Goal: Contribute content: Contribute content

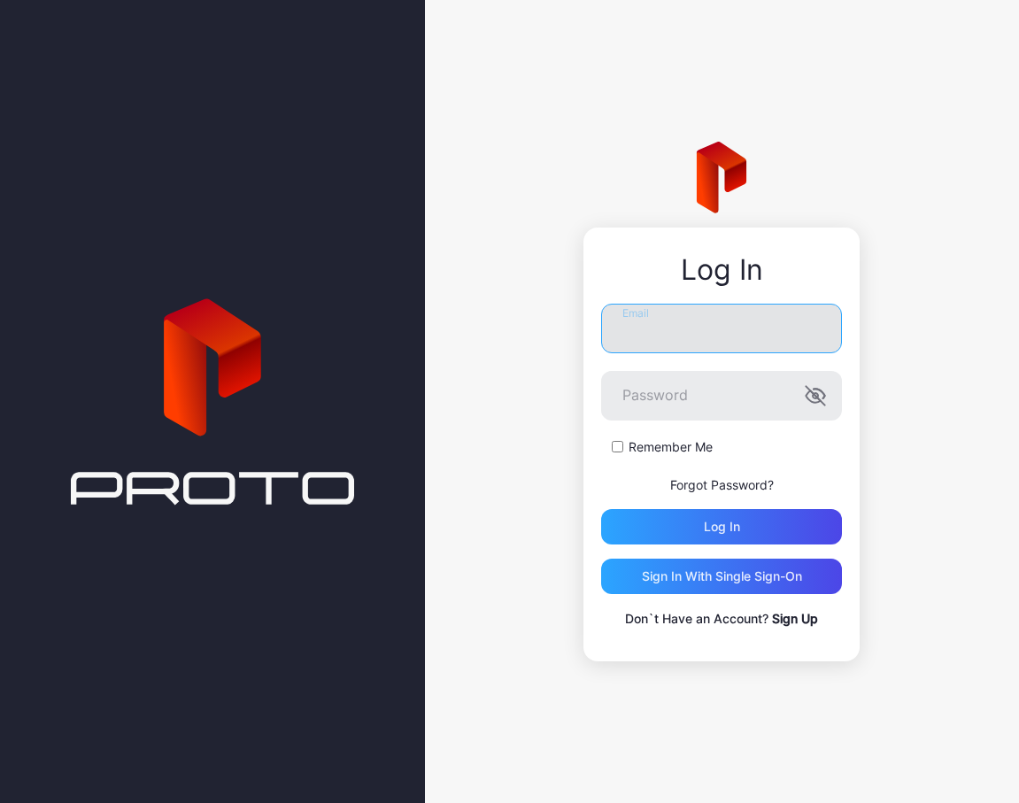
type input "**********"
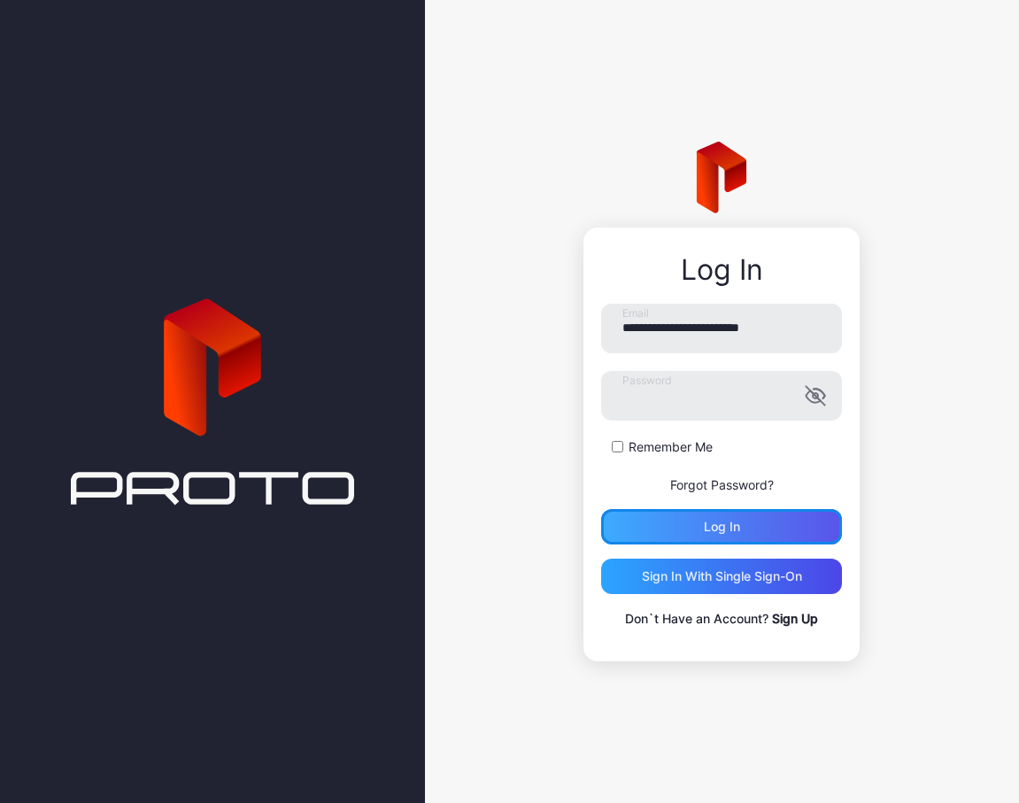
click at [733, 530] on div "Log in" at bounding box center [722, 526] width 36 height 14
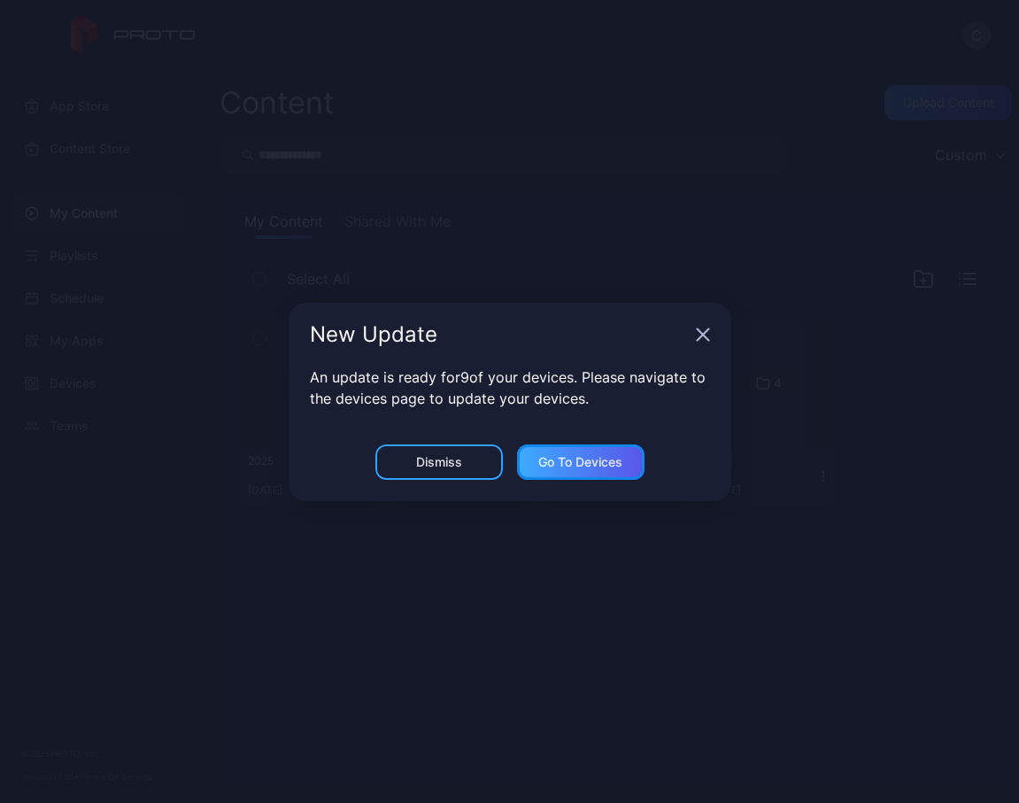
click at [591, 452] on div "Go to devices" at bounding box center [580, 461] width 127 height 35
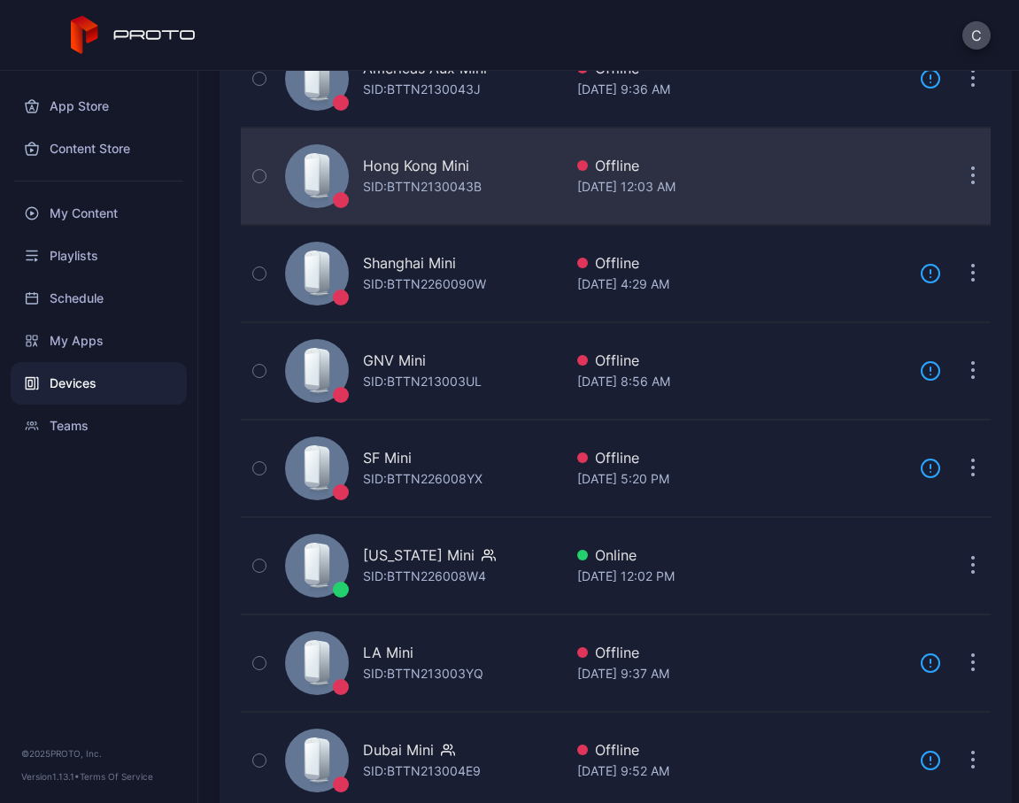
scroll to position [558, 0]
click at [447, 158] on div "Hong Kong Mini" at bounding box center [416, 166] width 106 height 21
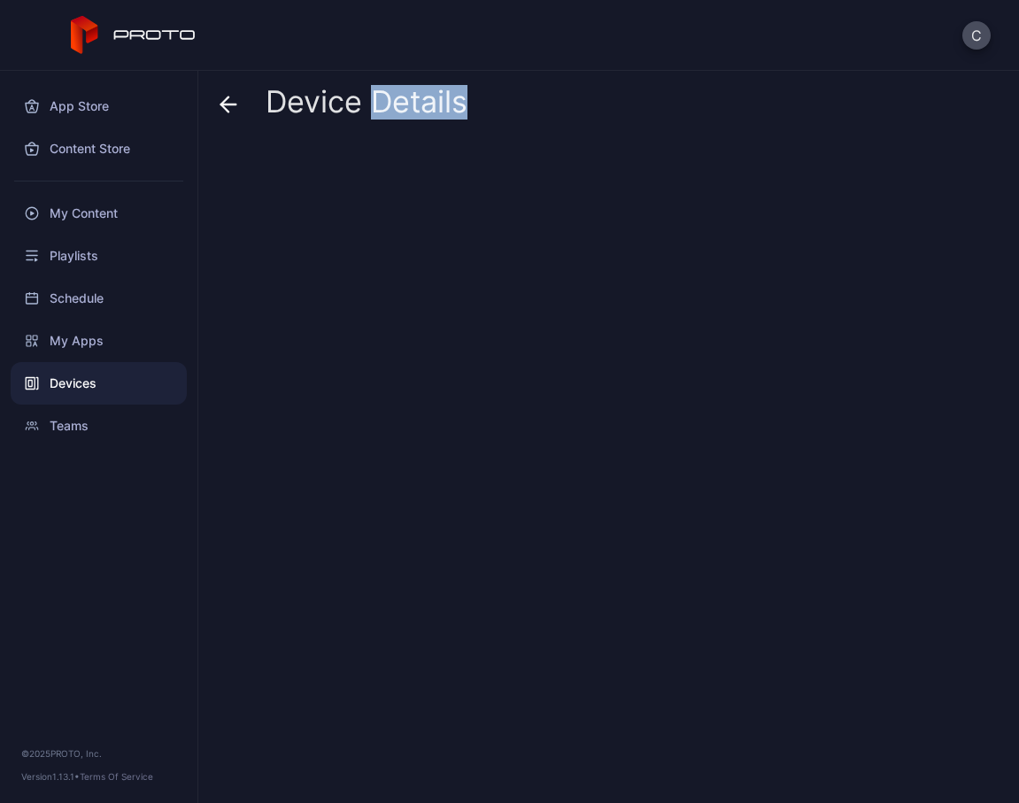
click at [447, 158] on div at bounding box center [615, 465] width 792 height 647
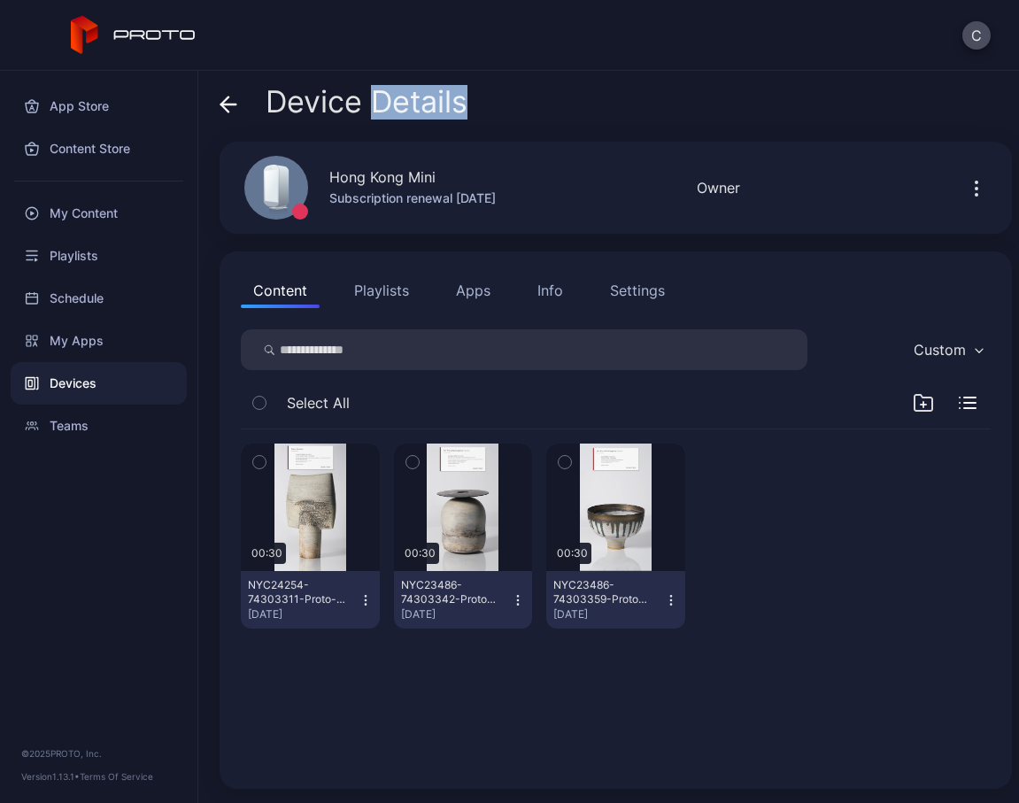
click at [264, 463] on icon "button" at bounding box center [259, 461] width 12 height 19
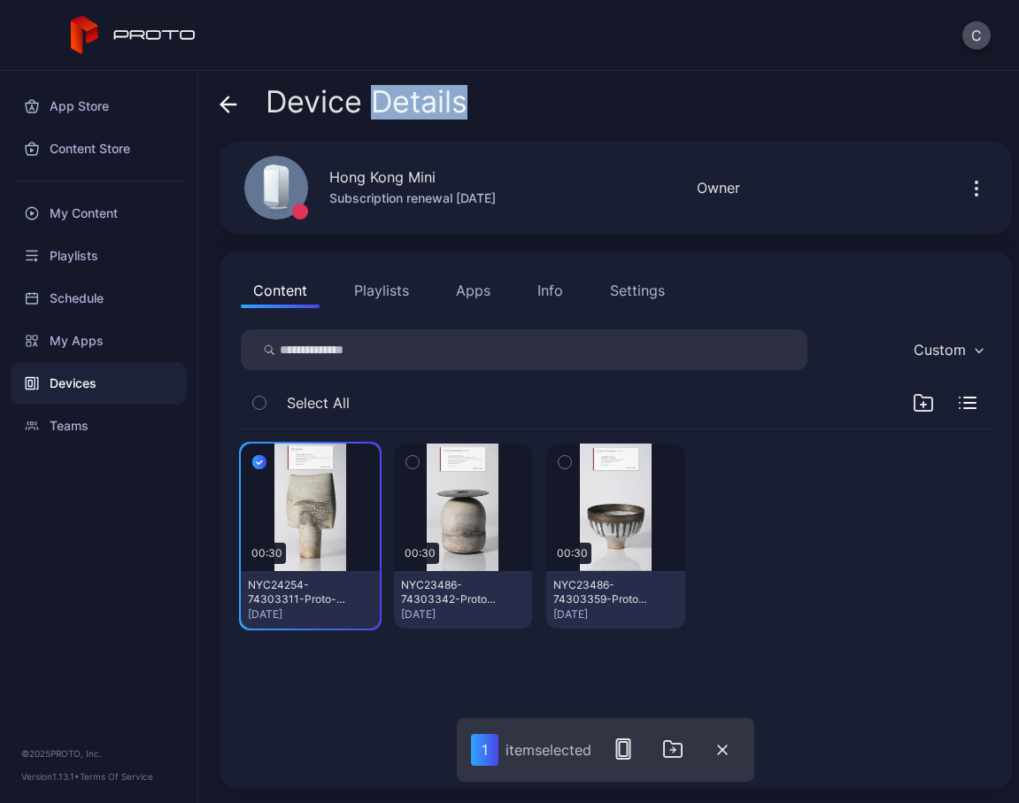
click at [411, 458] on icon "button" at bounding box center [412, 461] width 12 height 19
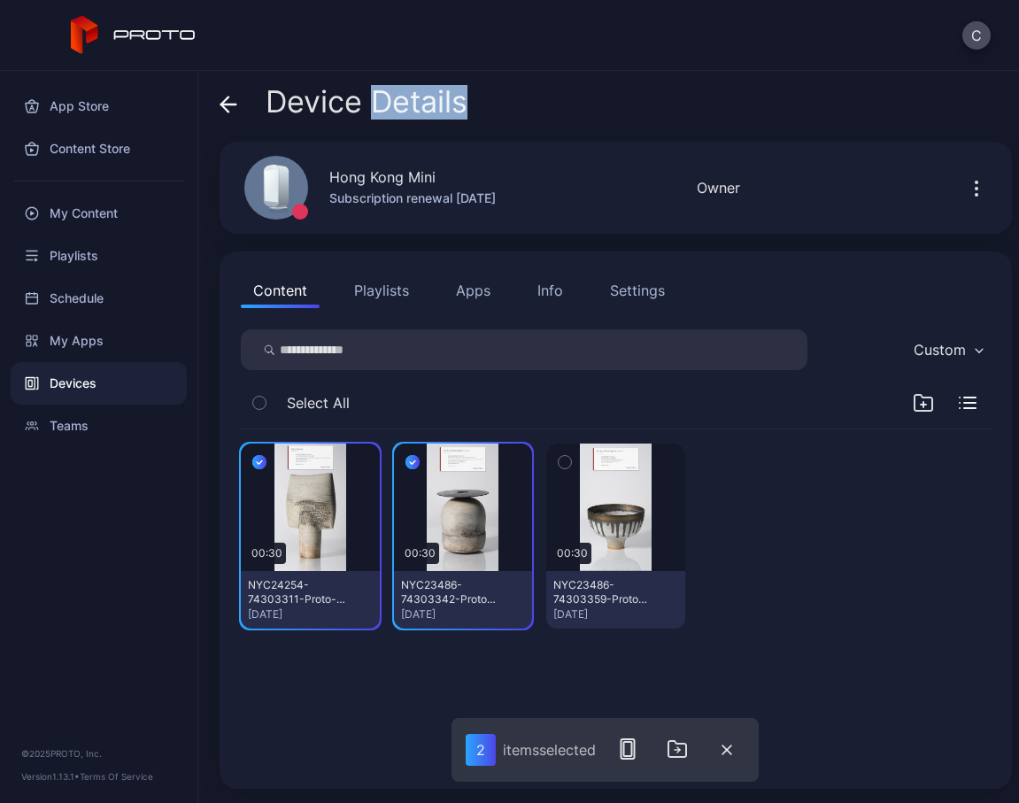
click at [558, 458] on icon "button" at bounding box center [564, 461] width 12 height 19
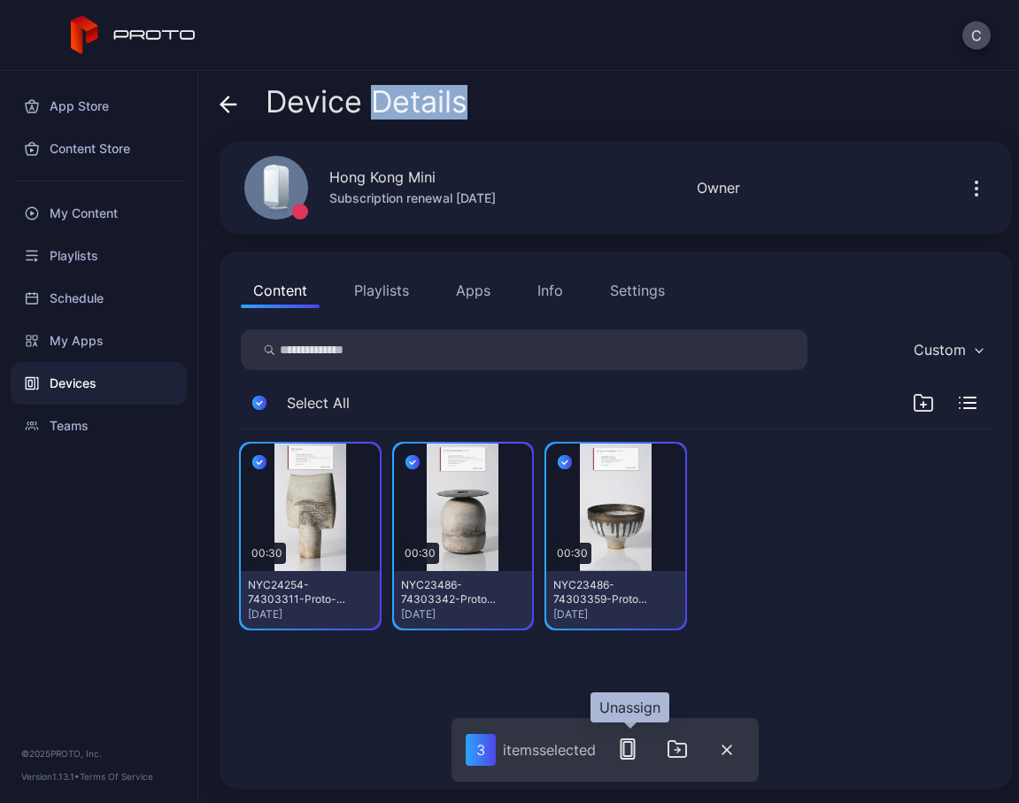
click at [632, 750] on rect "button" at bounding box center [628, 749] width 8 height 14
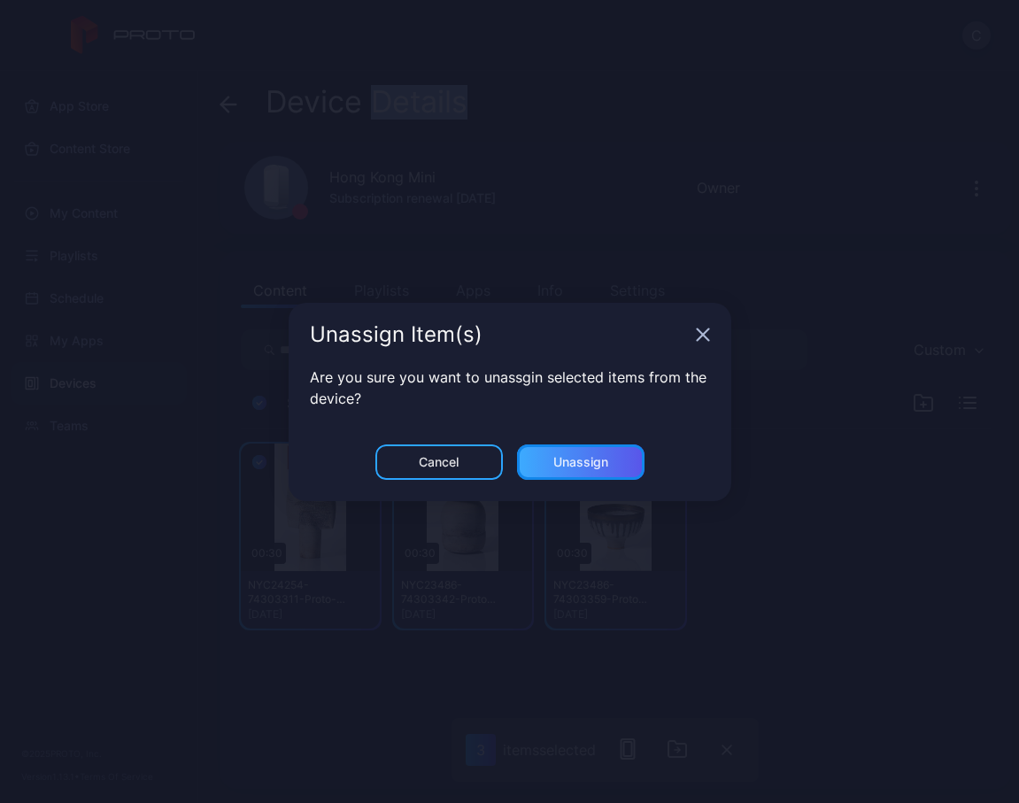
click at [598, 471] on div "Unassign" at bounding box center [580, 461] width 127 height 35
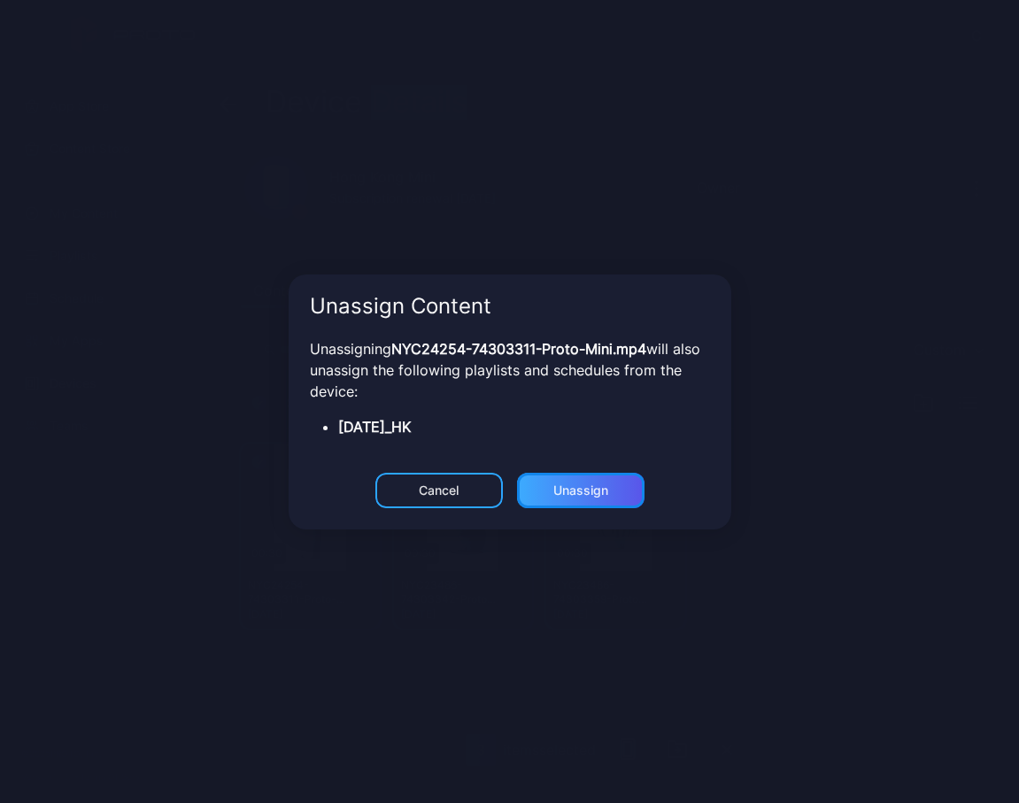
click at [568, 475] on div "Unassign" at bounding box center [580, 490] width 127 height 35
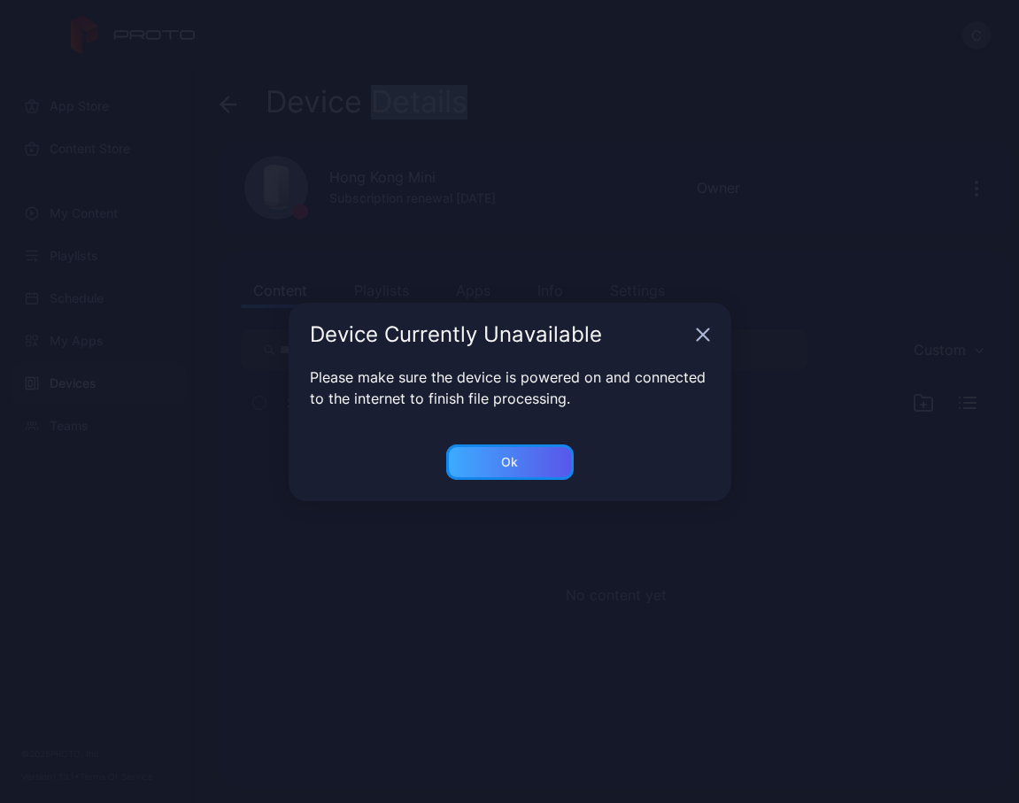
click at [519, 457] on div "Ok" at bounding box center [509, 461] width 127 height 35
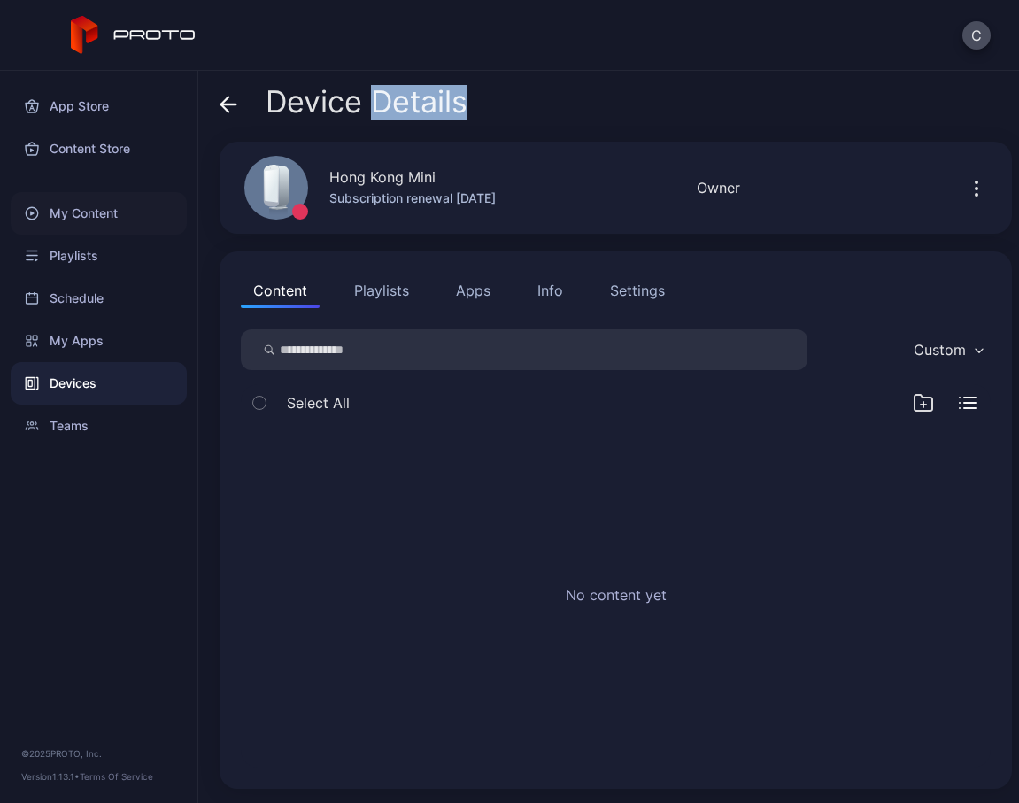
click at [92, 210] on div "My Content" at bounding box center [99, 213] width 176 height 42
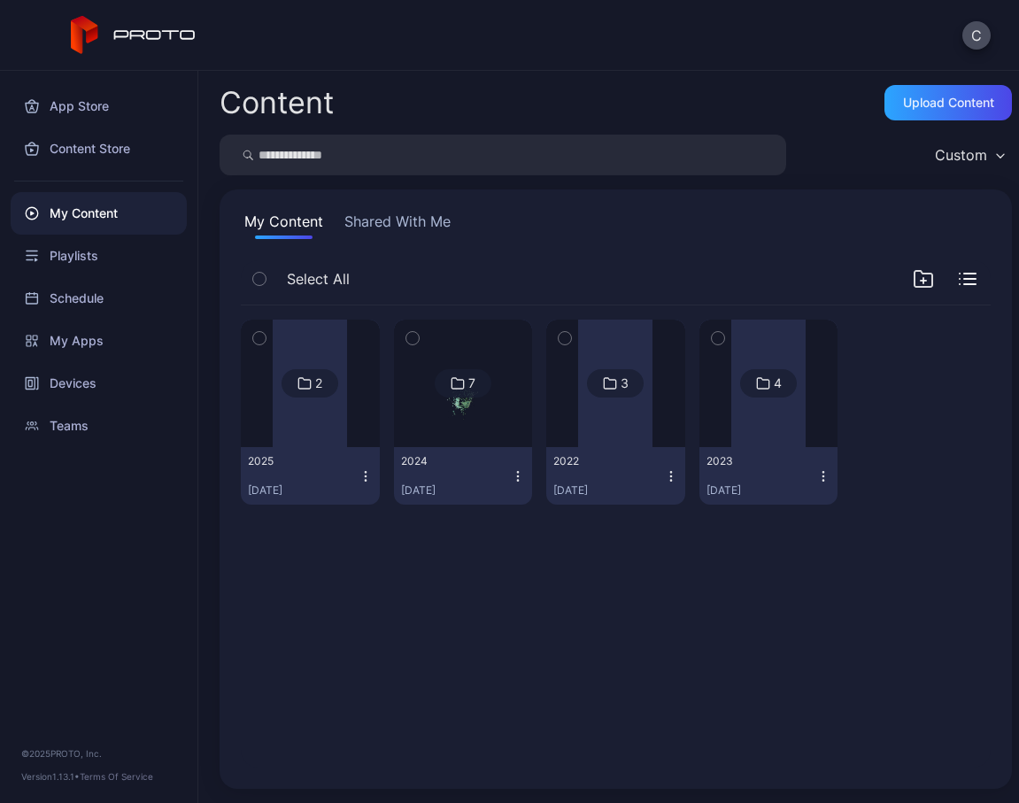
click at [312, 348] on div at bounding box center [310, 382] width 74 height 127
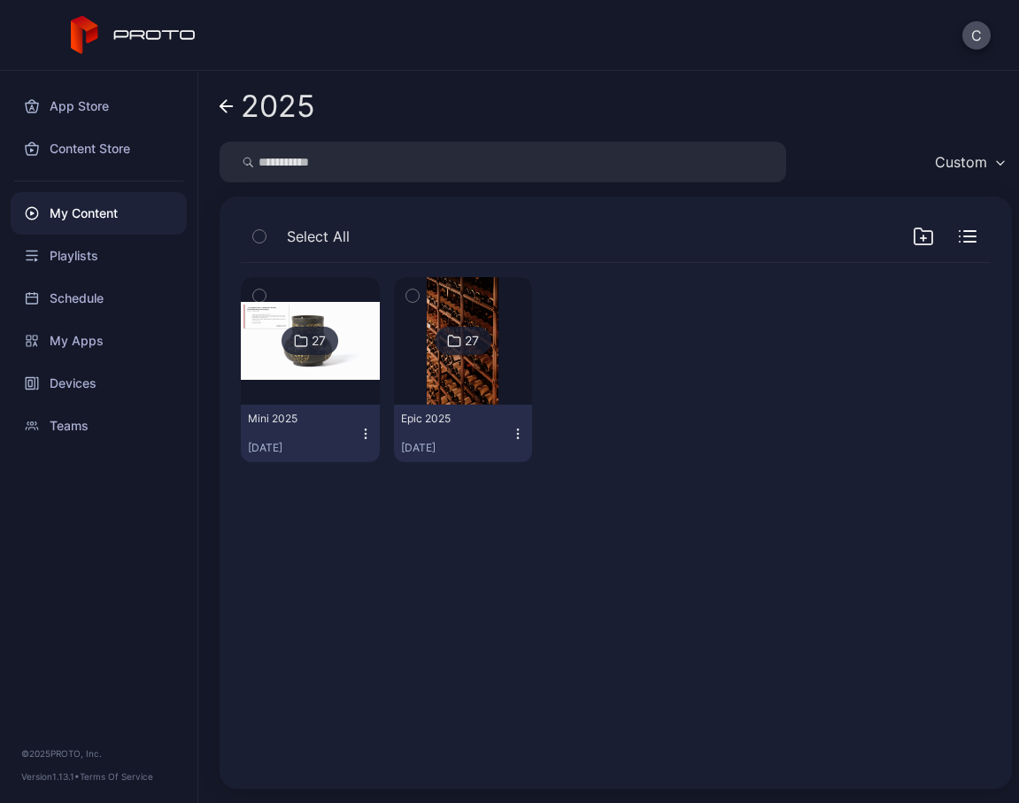
click at [326, 307] on img at bounding box center [310, 341] width 139 height 78
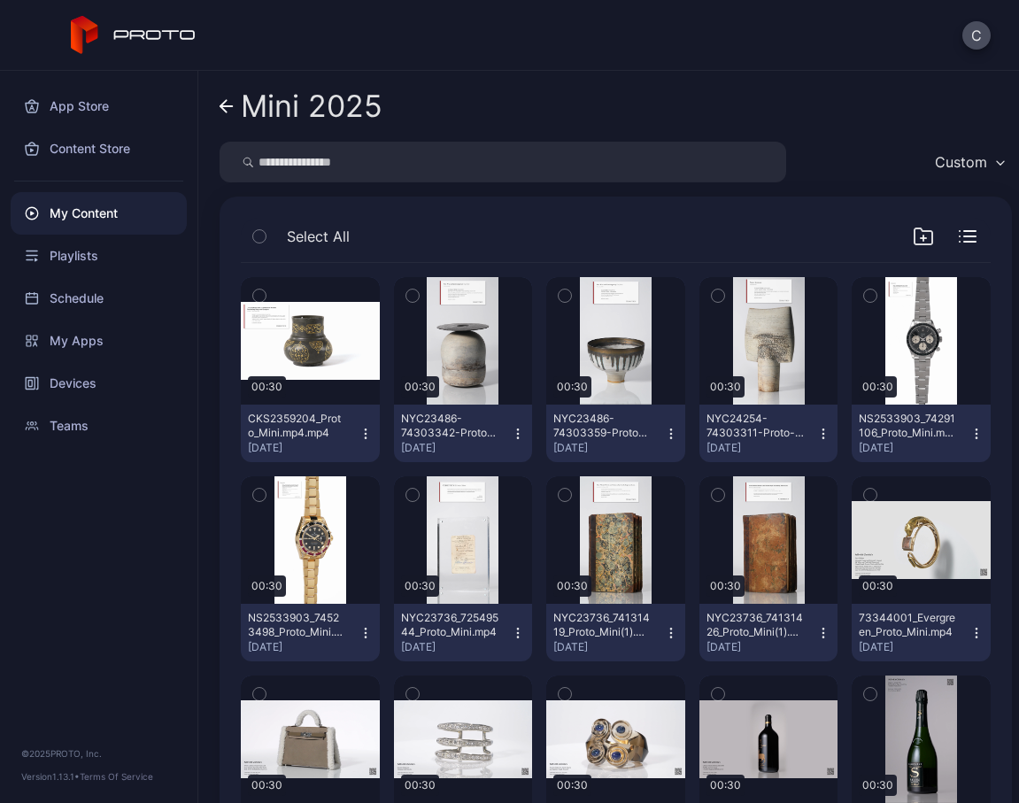
click at [253, 286] on icon "button" at bounding box center [259, 295] width 12 height 19
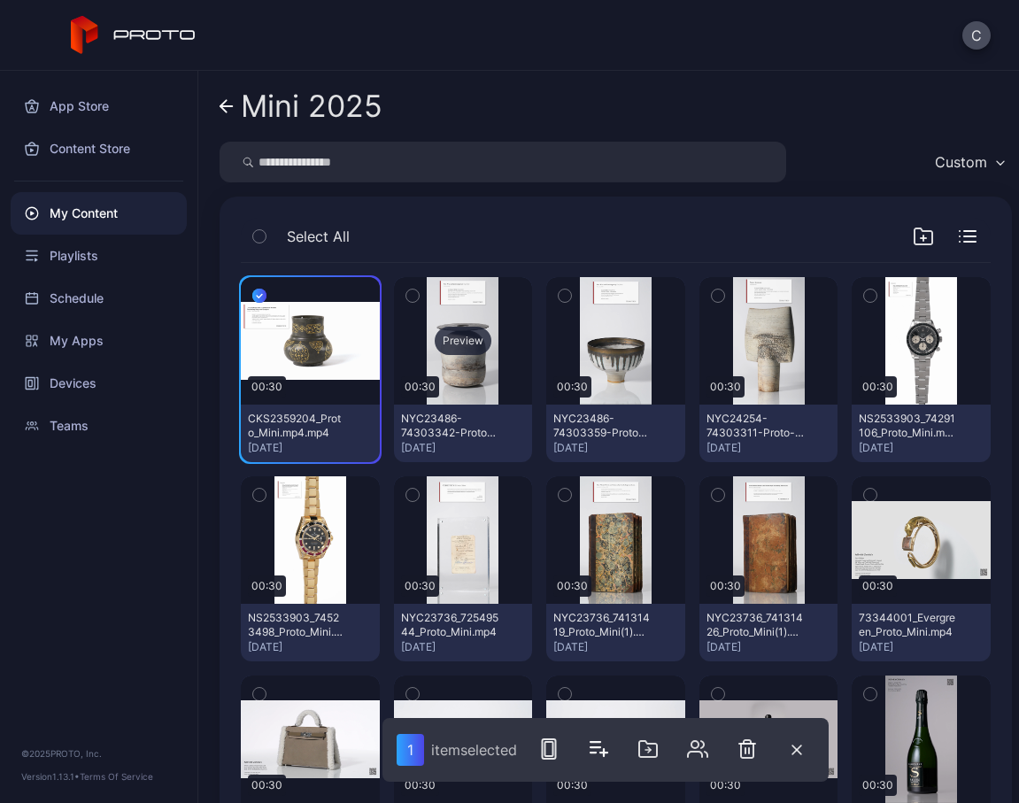
click at [469, 293] on div "Preview" at bounding box center [463, 340] width 139 height 127
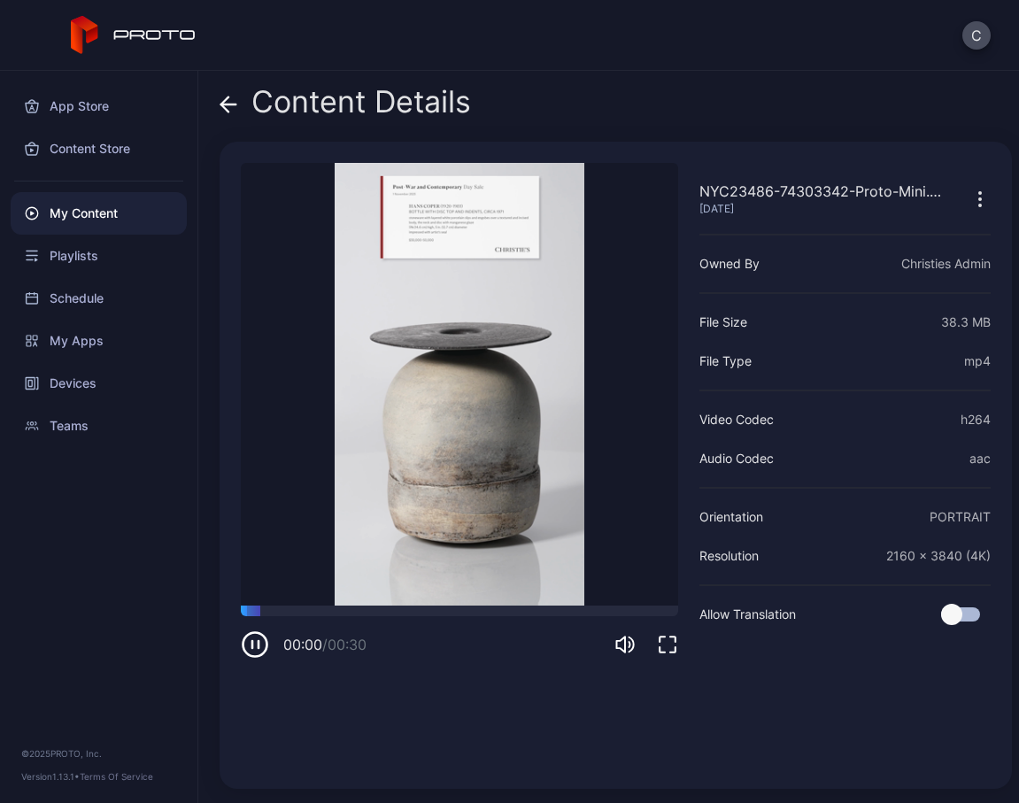
click at [239, 92] on div "Content Details" at bounding box center [344, 106] width 251 height 42
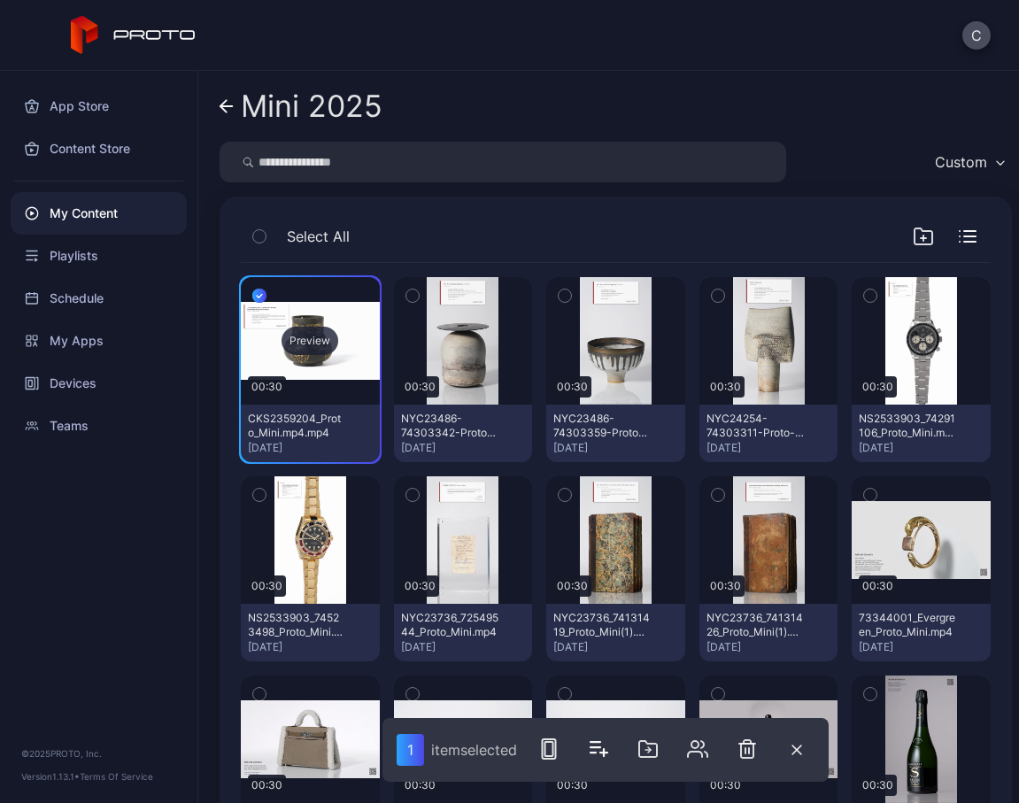
click at [320, 302] on div "Preview" at bounding box center [310, 340] width 139 height 127
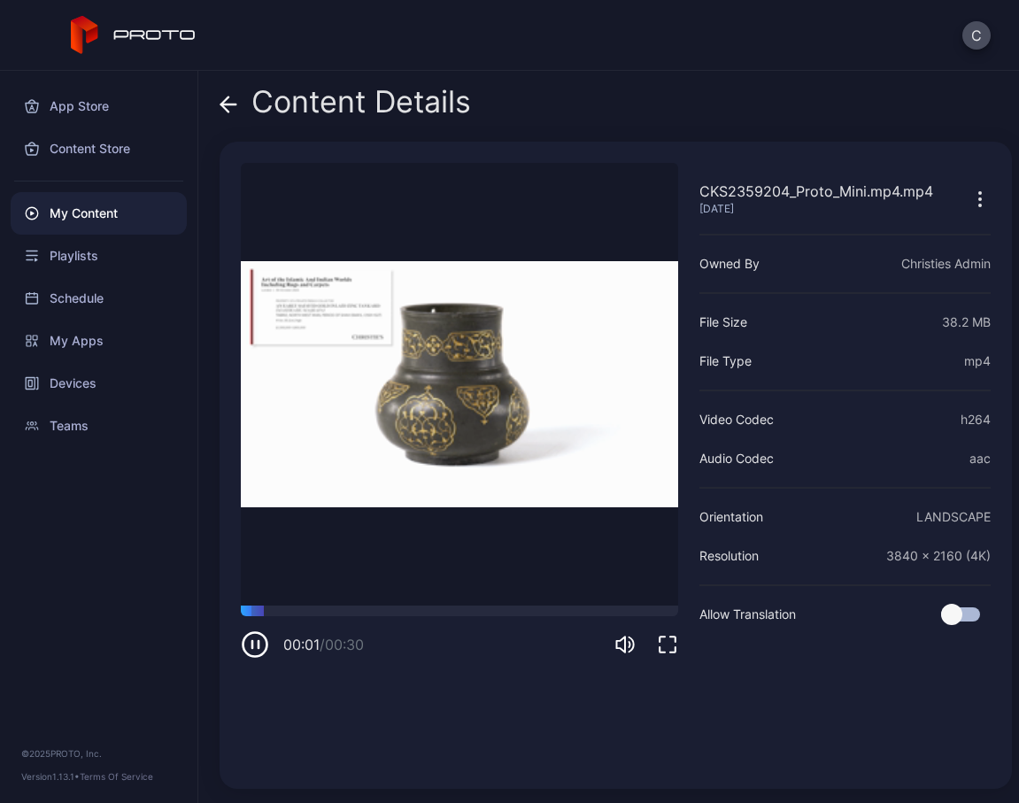
click at [232, 102] on icon at bounding box center [228, 105] width 18 height 18
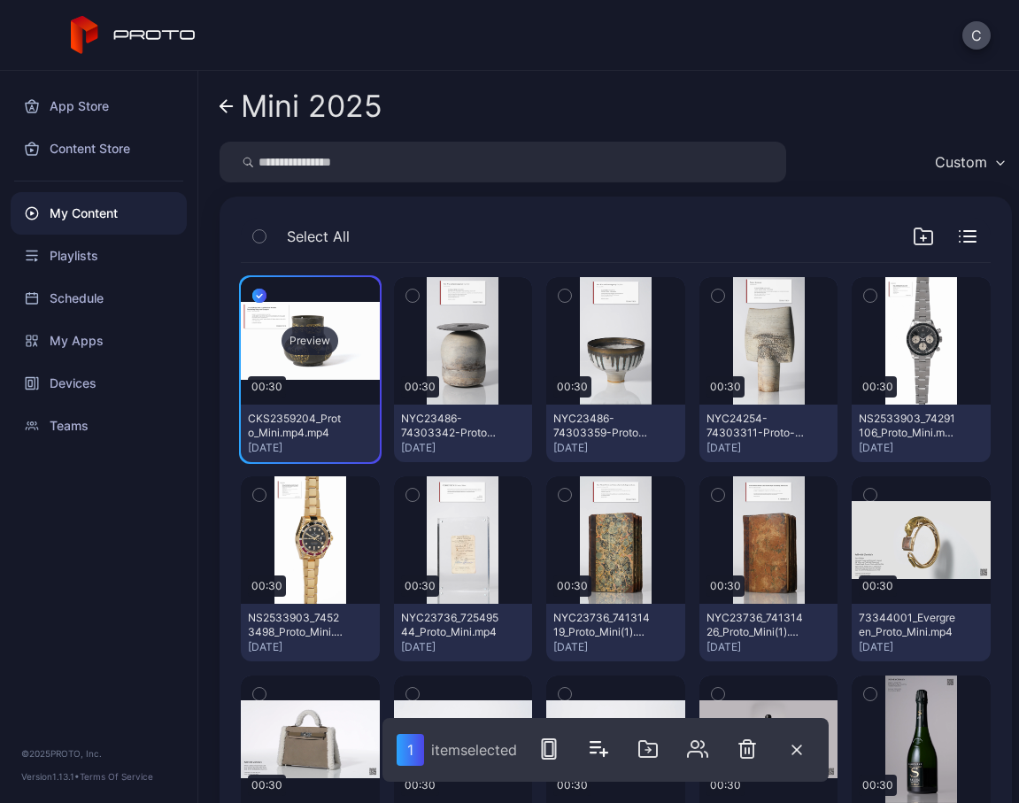
click at [342, 309] on div "Preview" at bounding box center [310, 340] width 139 height 127
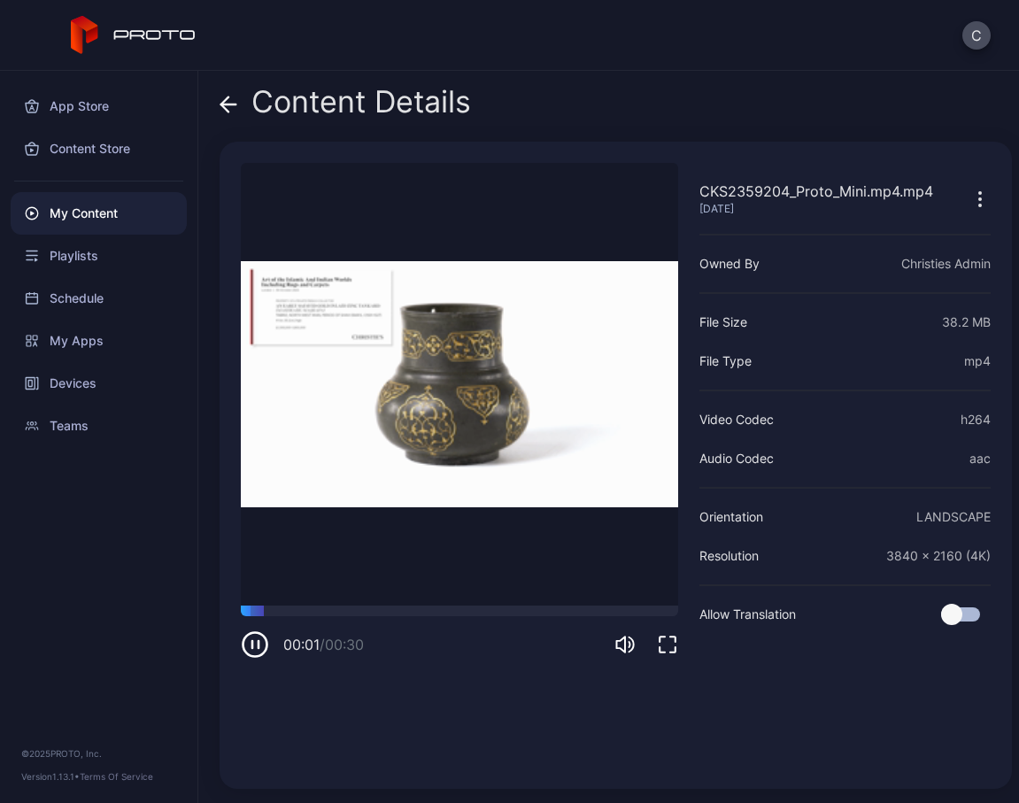
click at [227, 103] on icon at bounding box center [228, 105] width 18 height 18
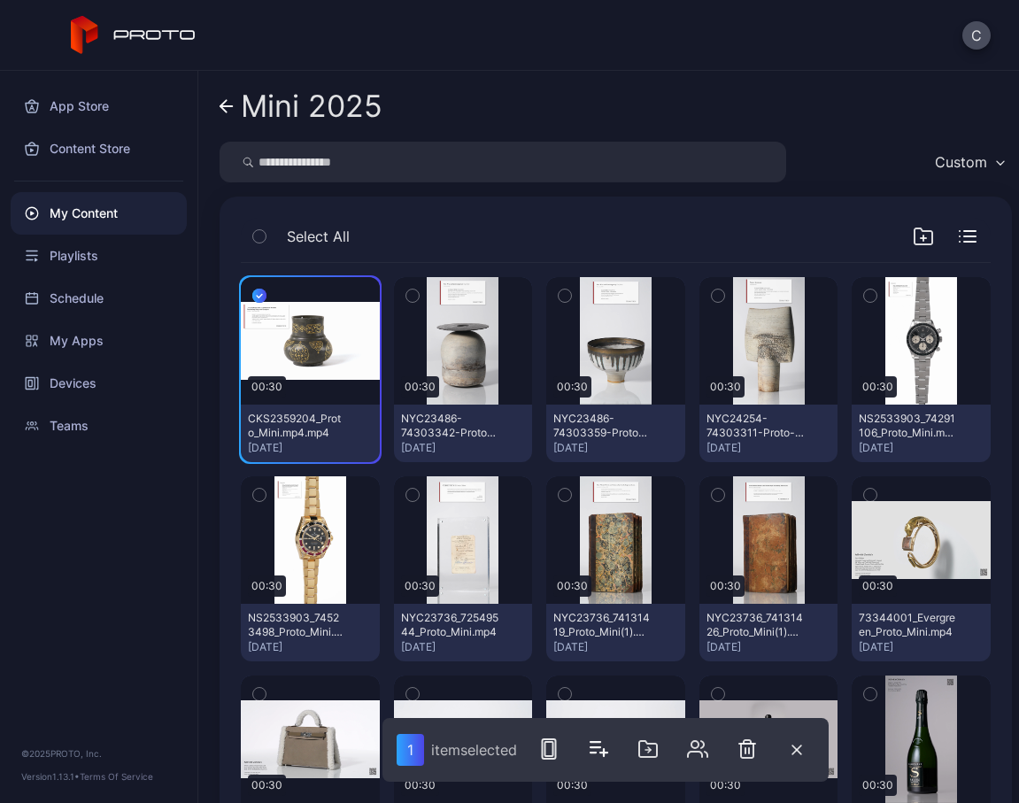
click at [261, 298] on icon "button" at bounding box center [259, 295] width 14 height 19
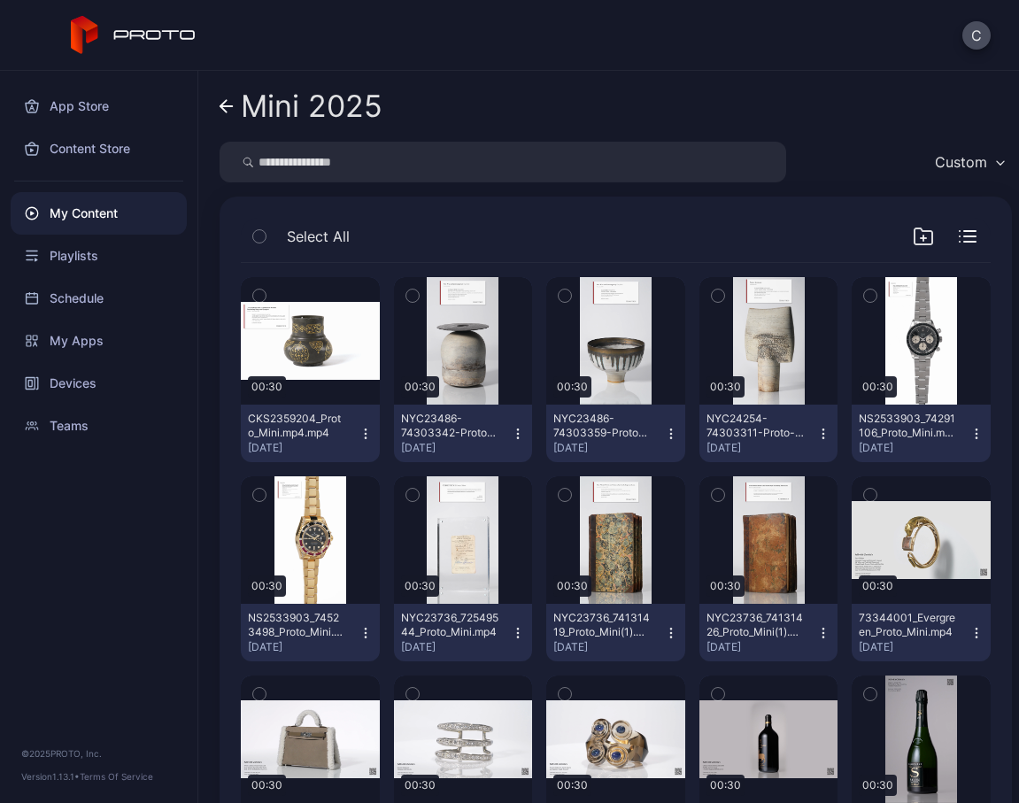
click at [412, 296] on icon "button" at bounding box center [412, 295] width 12 height 19
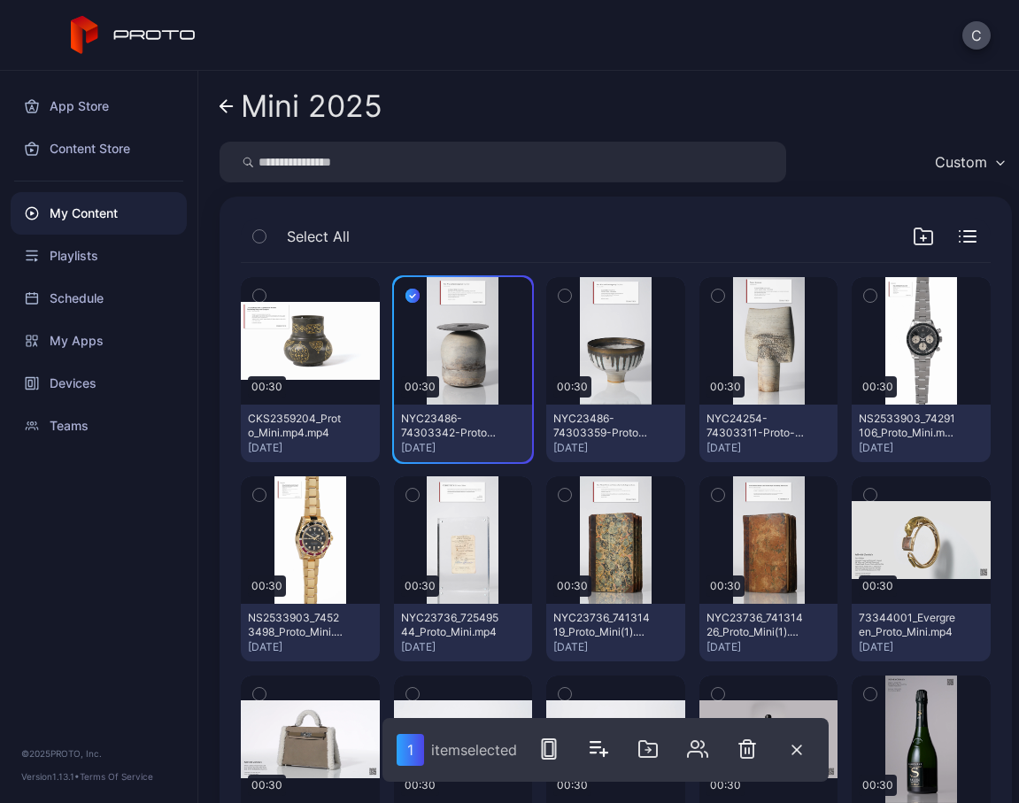
click at [558, 296] on icon "button" at bounding box center [564, 295] width 12 height 19
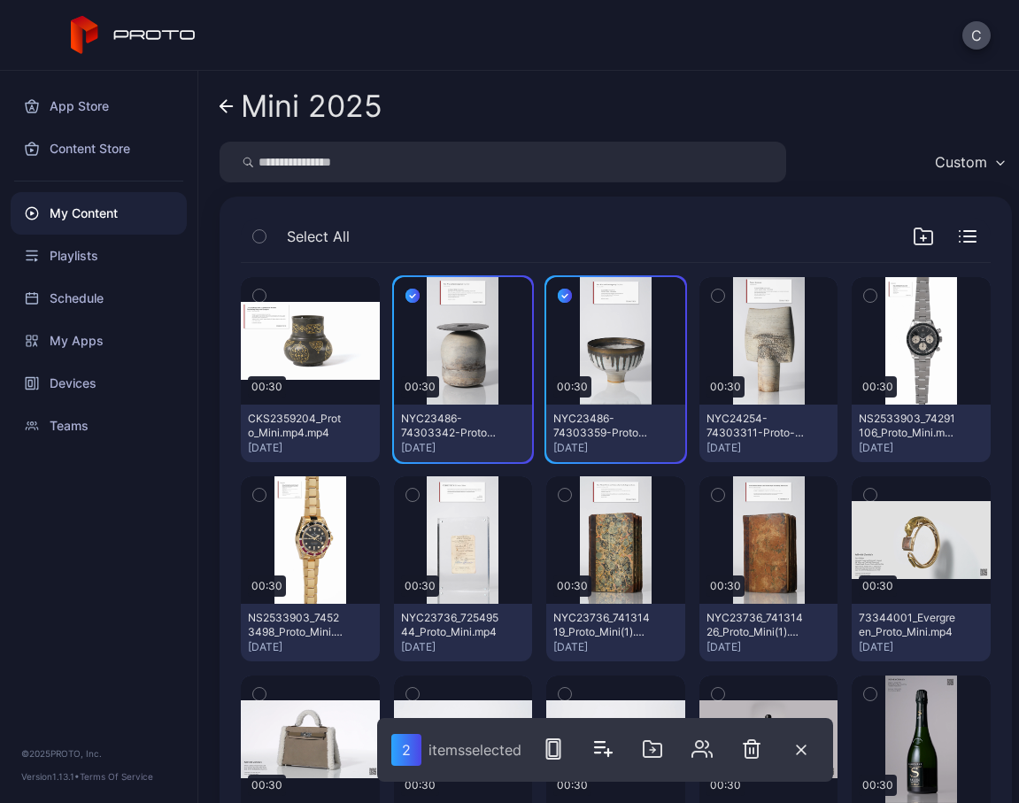
click at [712, 302] on icon "button" at bounding box center [718, 295] width 12 height 19
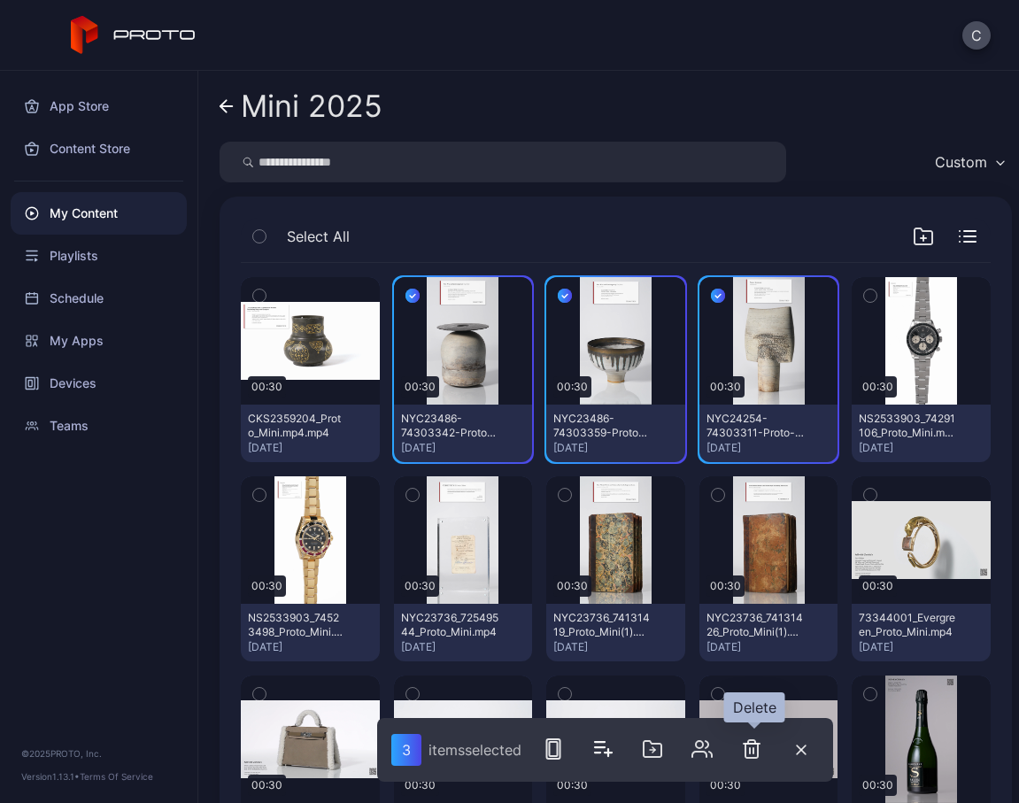
click at [751, 746] on icon "button" at bounding box center [751, 748] width 21 height 21
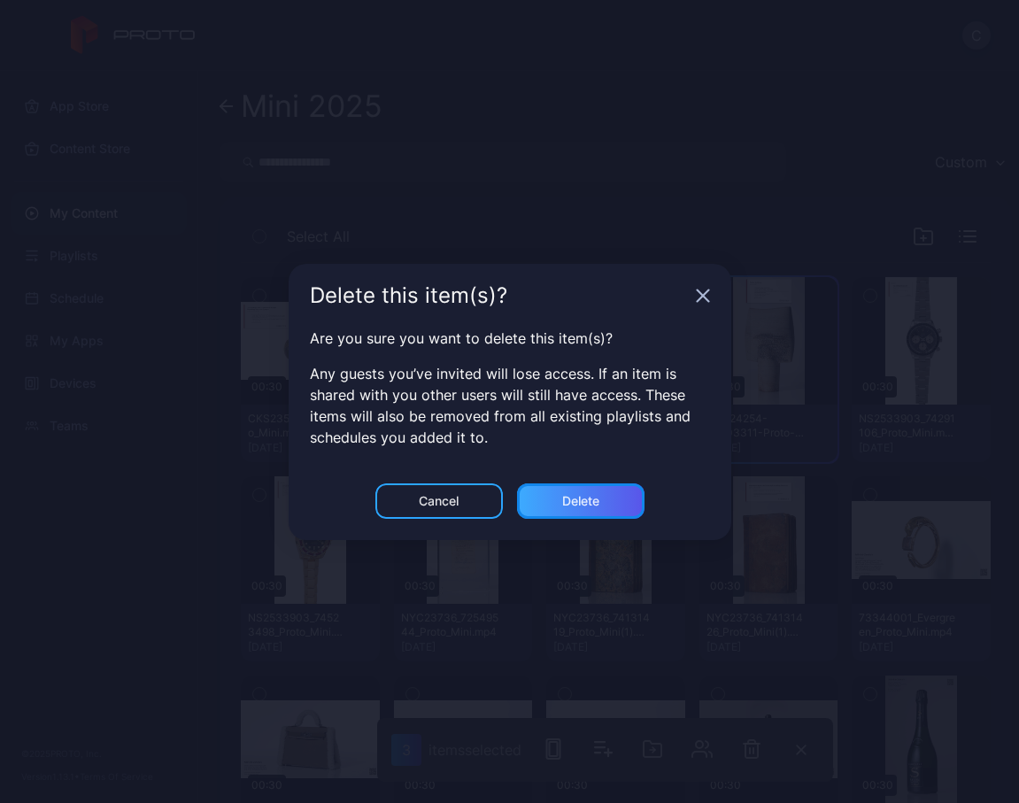
click at [598, 483] on div "Delete" at bounding box center [580, 500] width 127 height 35
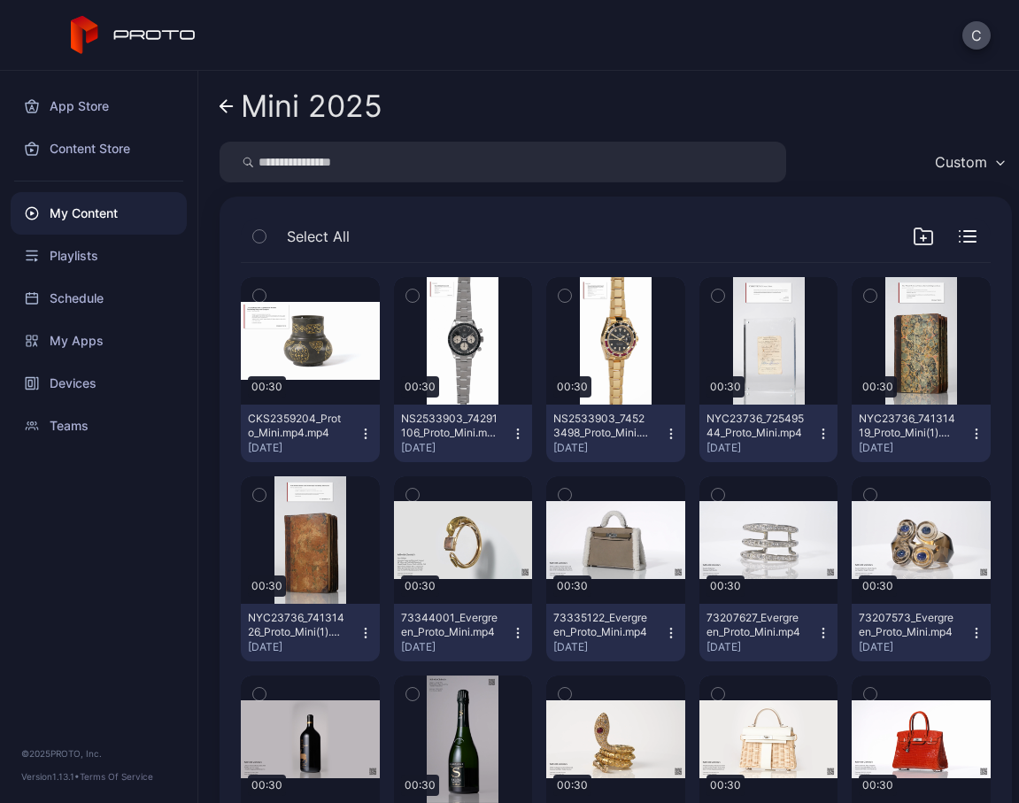
click at [920, 238] on icon "button" at bounding box center [922, 238] width 5 height 0
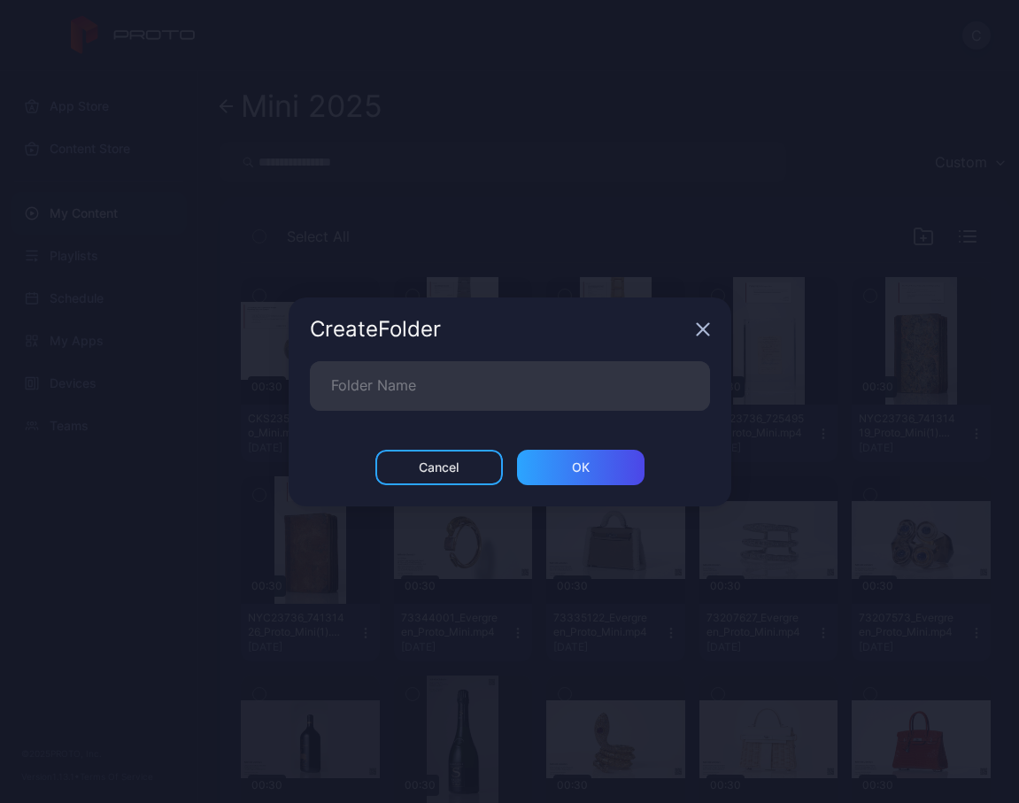
click at [708, 335] on icon "button" at bounding box center [702, 329] width 12 height 12
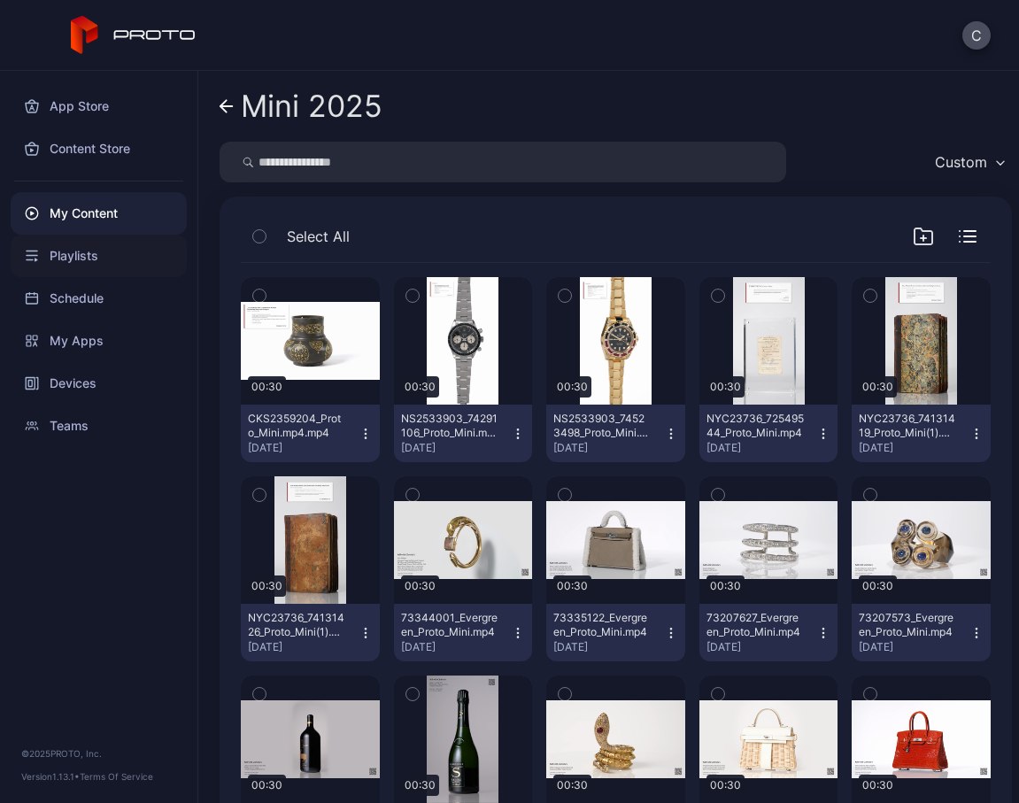
click at [103, 264] on div "Playlists" at bounding box center [99, 256] width 176 height 42
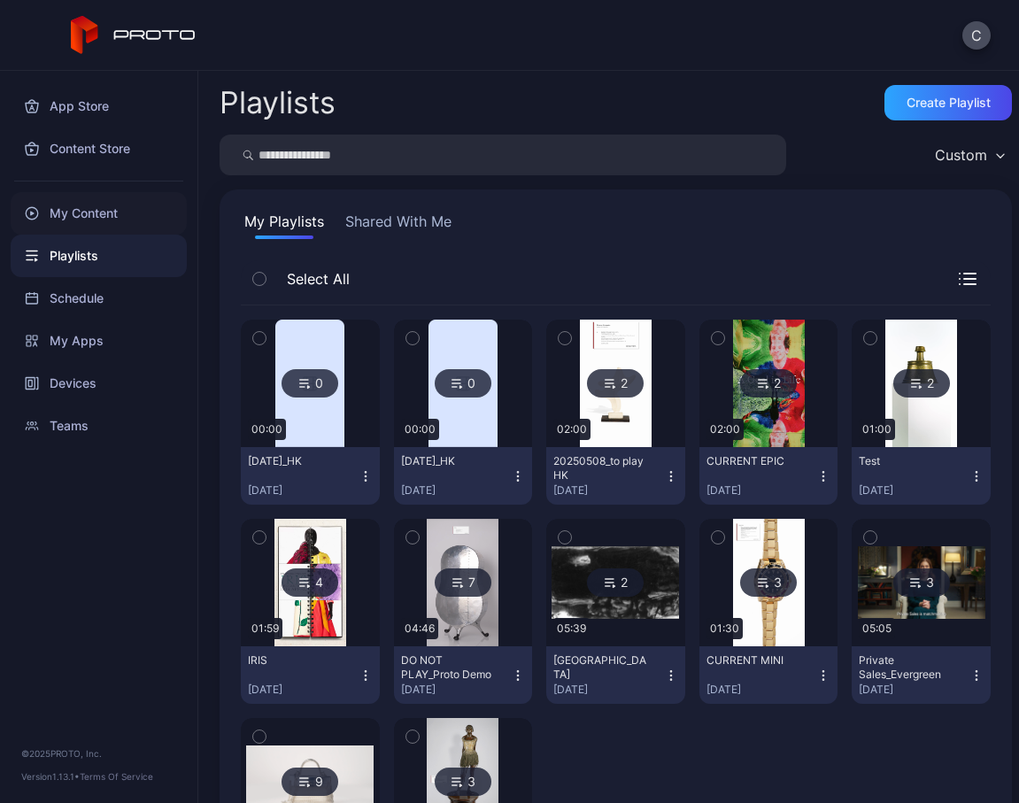
click at [94, 216] on div "My Content" at bounding box center [99, 213] width 176 height 42
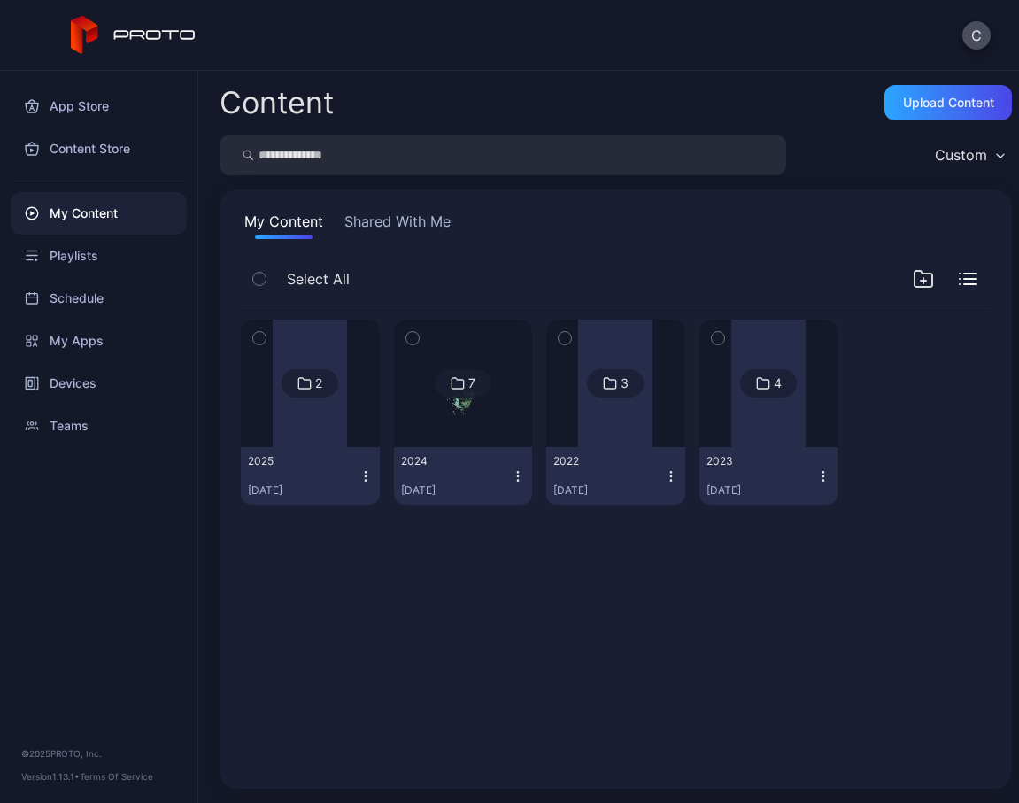
click at [310, 327] on div at bounding box center [310, 382] width 74 height 127
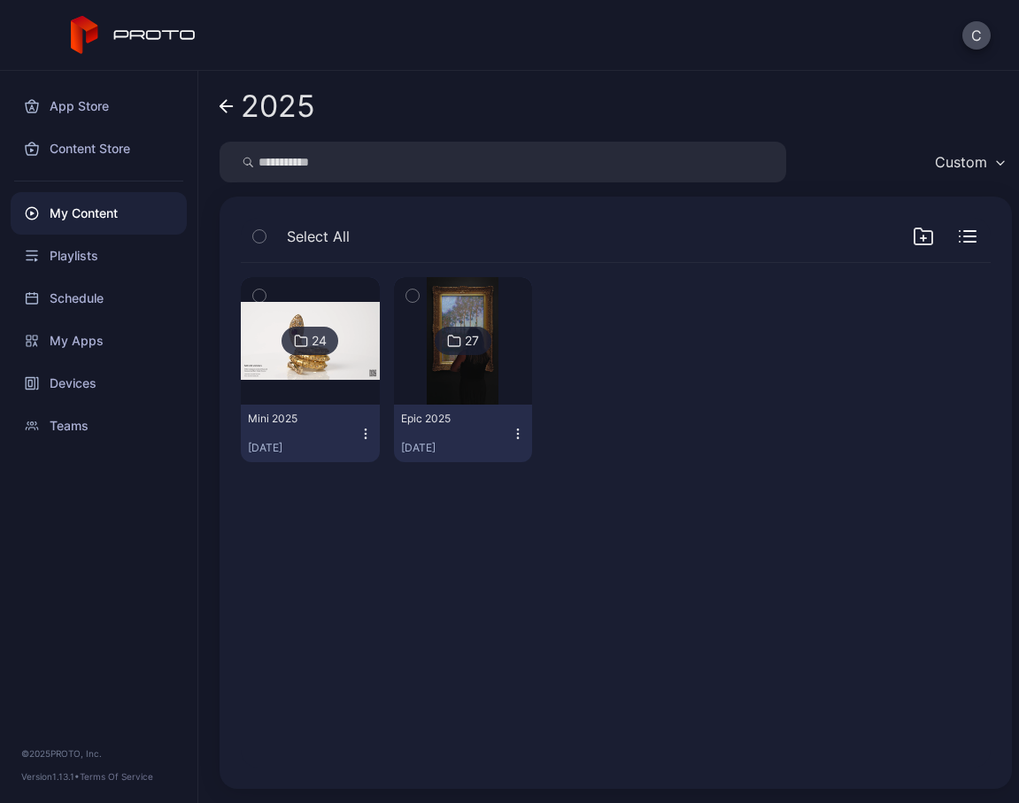
click at [304, 317] on img at bounding box center [310, 341] width 139 height 78
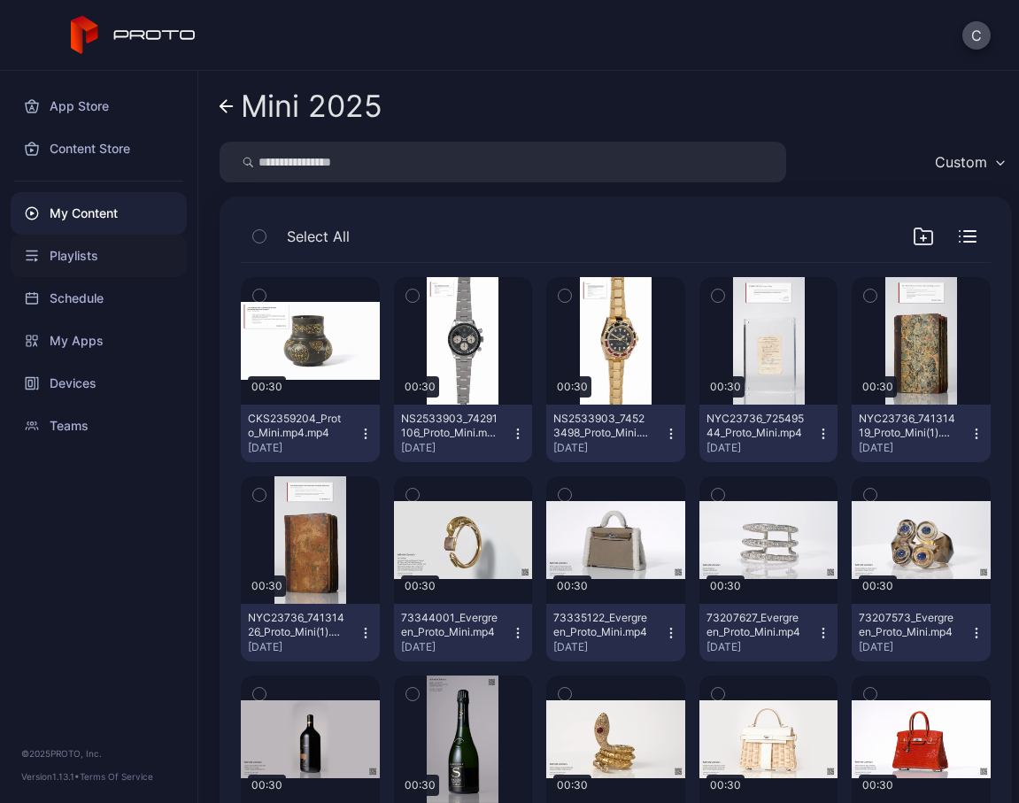
click at [83, 258] on div "Playlists" at bounding box center [99, 256] width 176 height 42
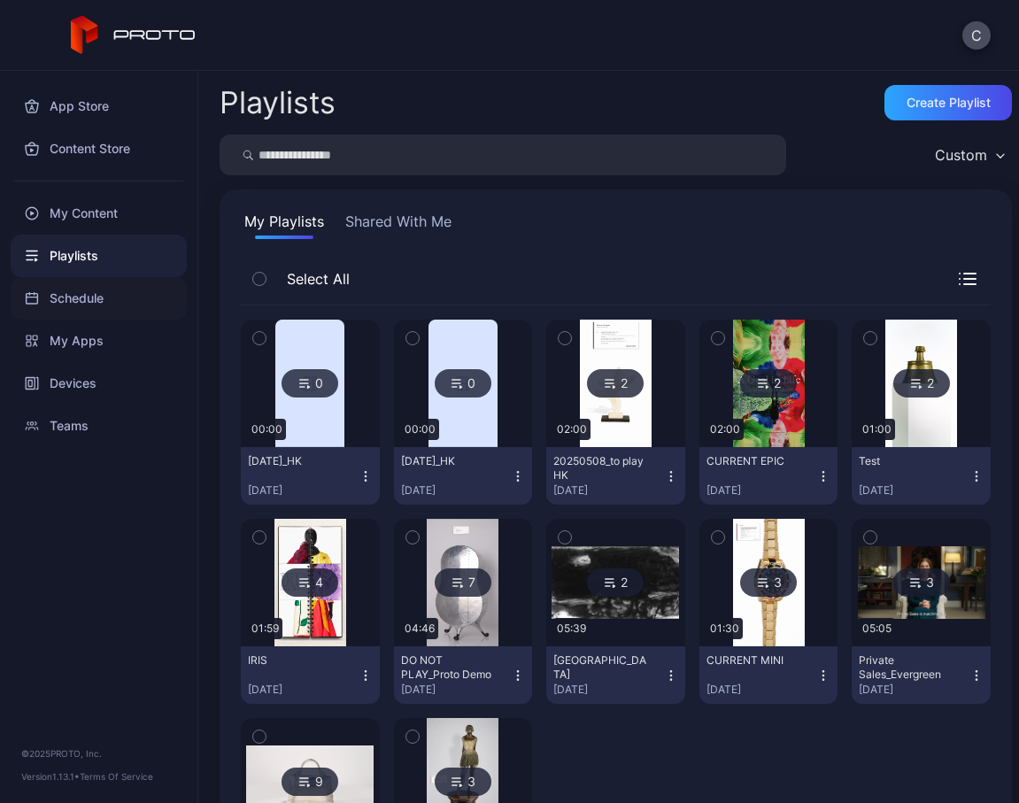
click at [70, 297] on div "Schedule" at bounding box center [99, 298] width 176 height 42
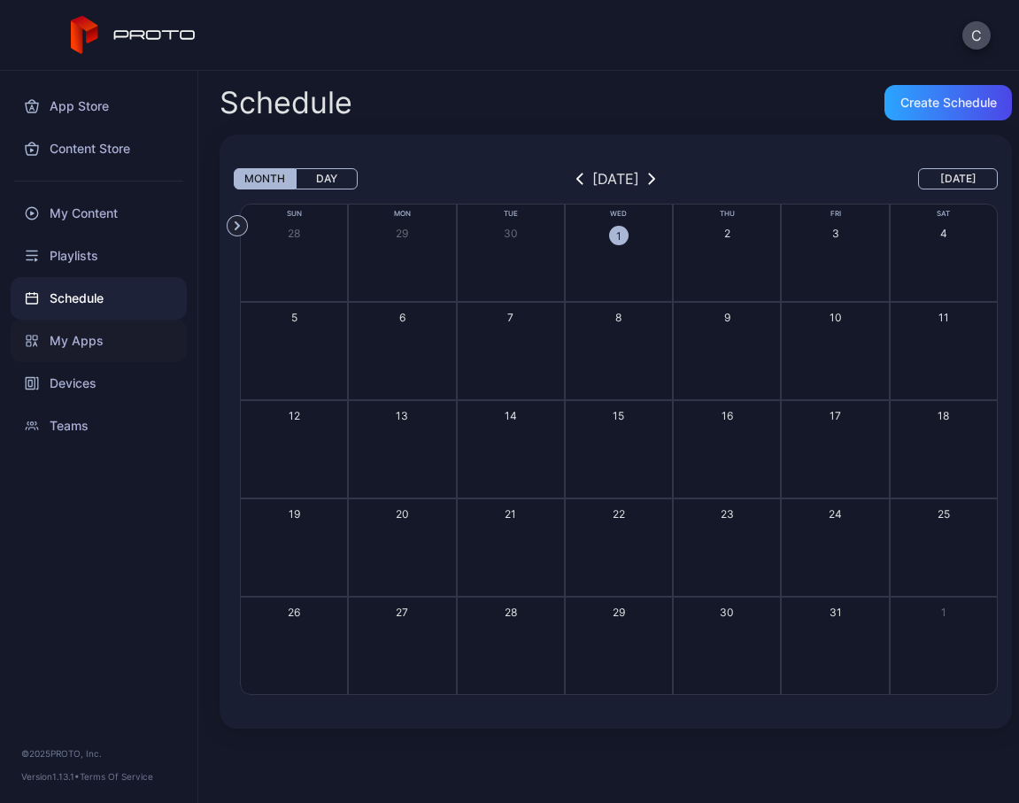
click at [71, 339] on div "My Apps" at bounding box center [99, 340] width 176 height 42
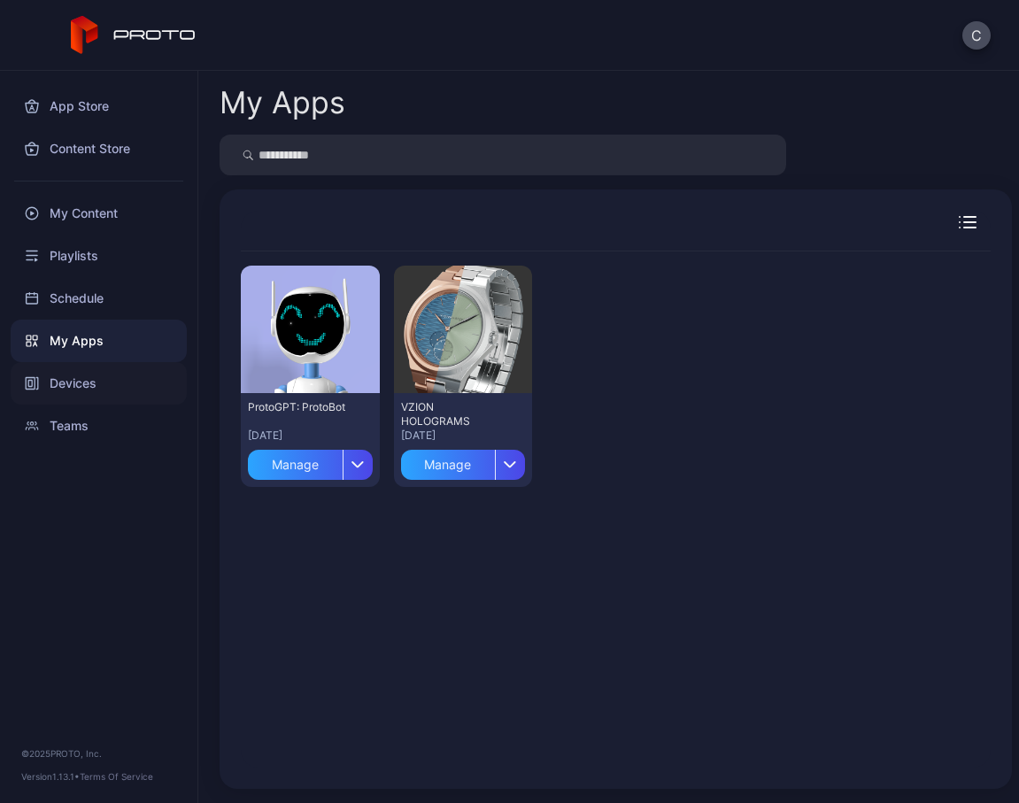
click at [76, 387] on div "Devices" at bounding box center [99, 383] width 176 height 42
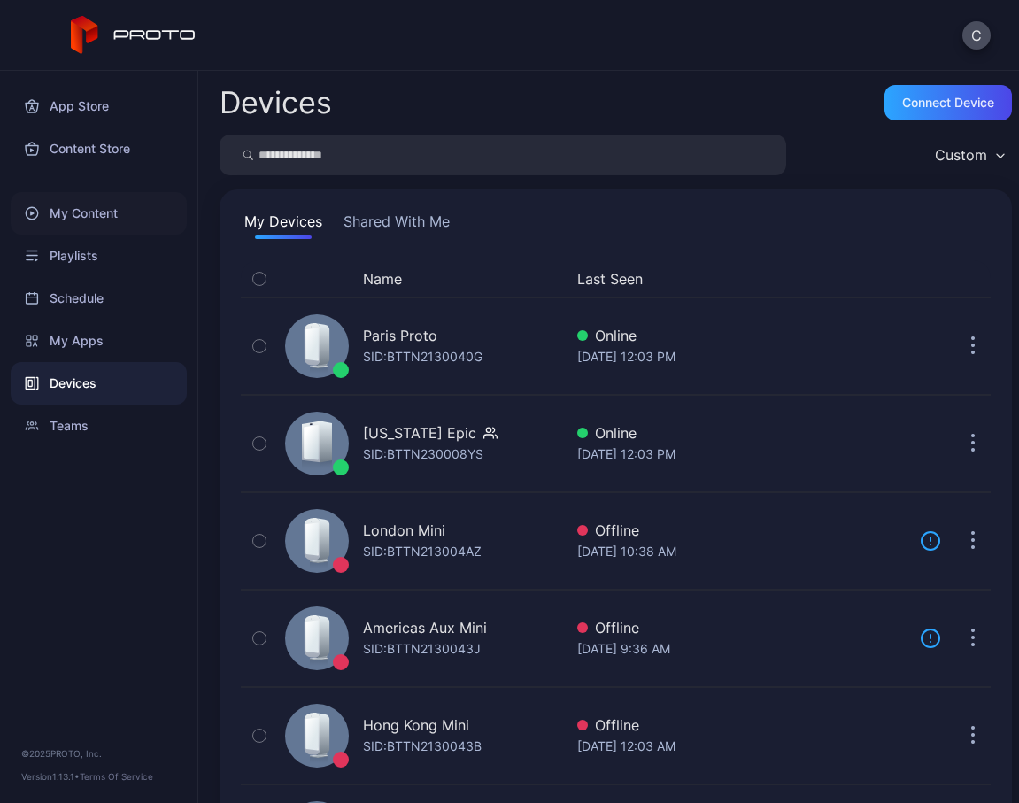
click at [101, 212] on div "My Content" at bounding box center [99, 213] width 176 height 42
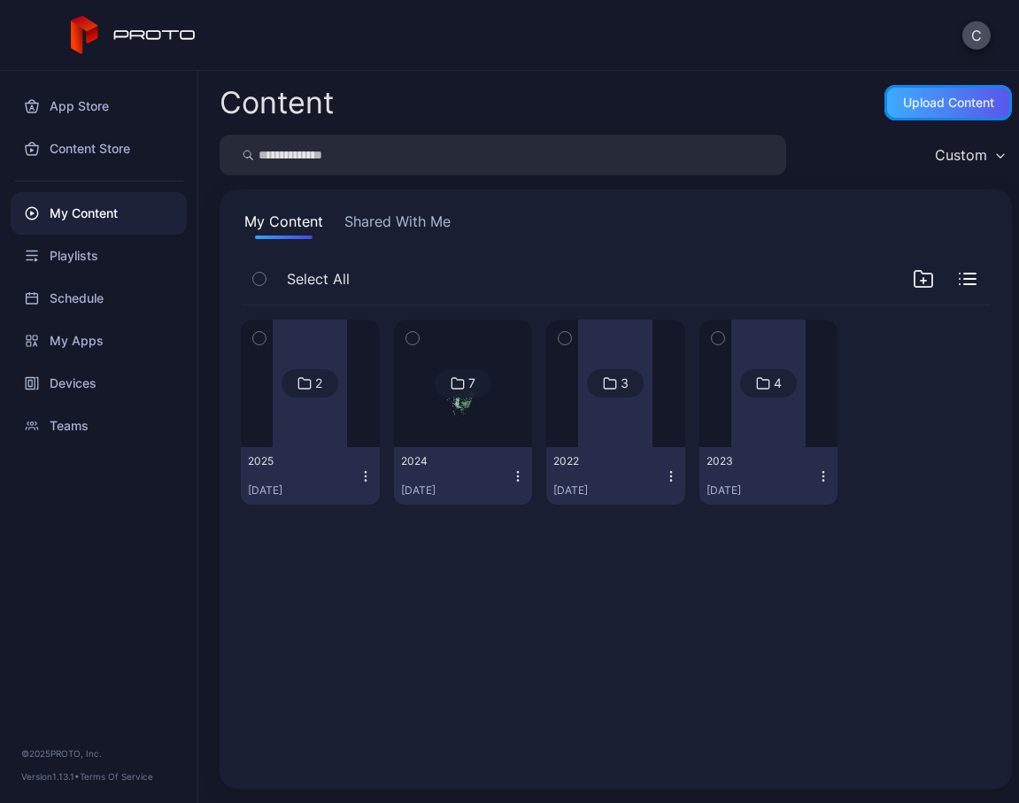
click at [903, 96] on div "Upload Content" at bounding box center [948, 103] width 91 height 14
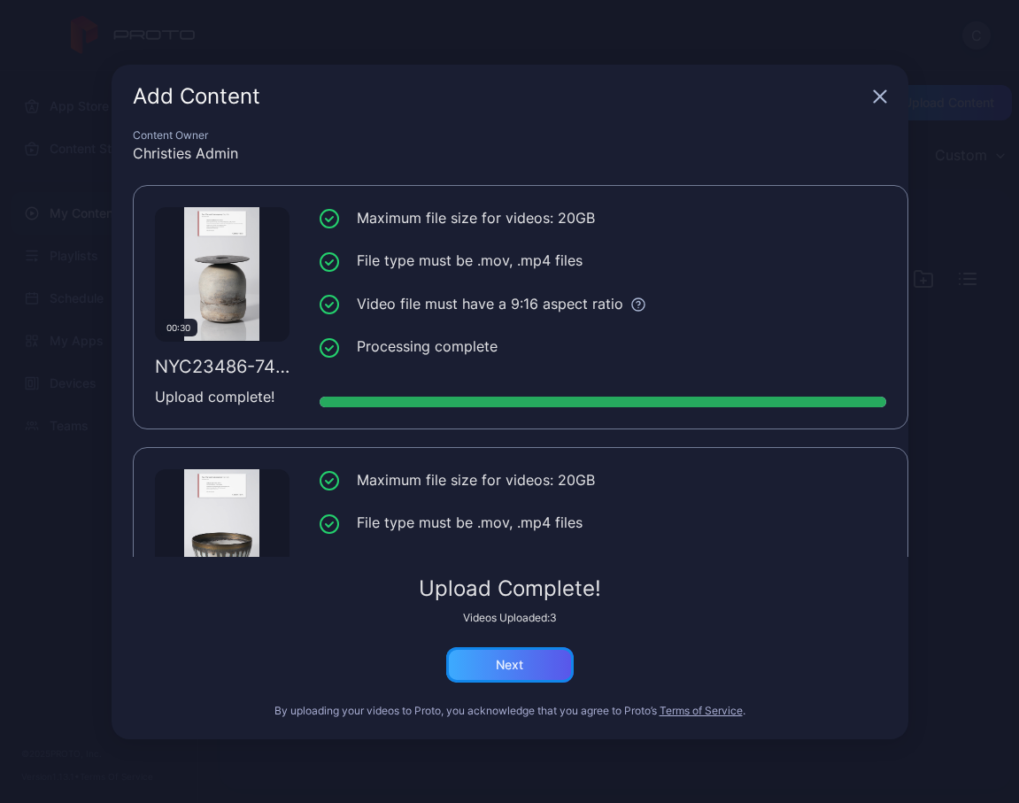
click at [513, 667] on div "Next" at bounding box center [509, 665] width 27 height 14
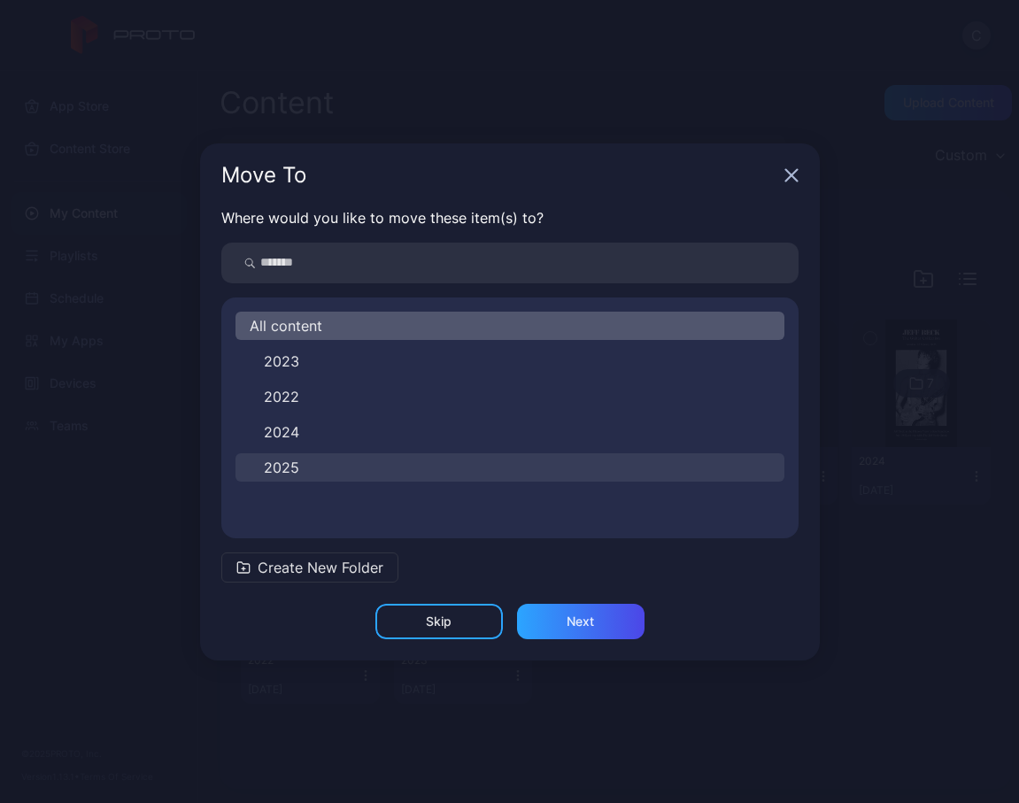
click at [408, 475] on button "2025" at bounding box center [509, 467] width 549 height 28
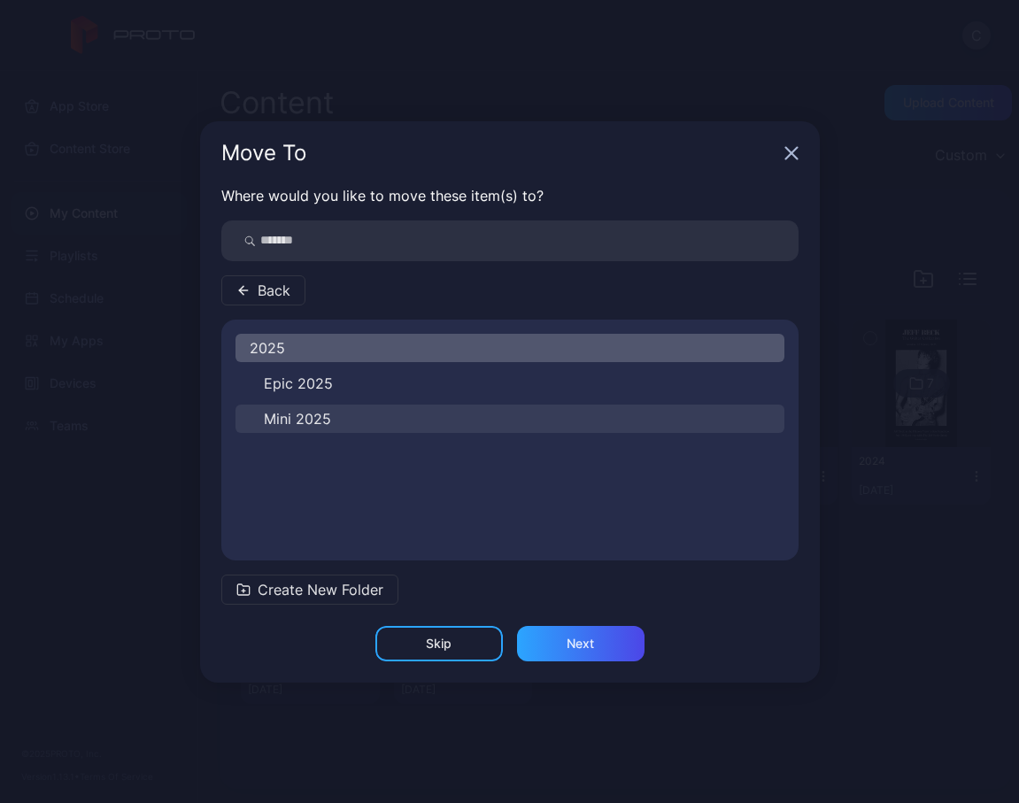
click at [473, 423] on button "Mini 2025" at bounding box center [509, 418] width 549 height 28
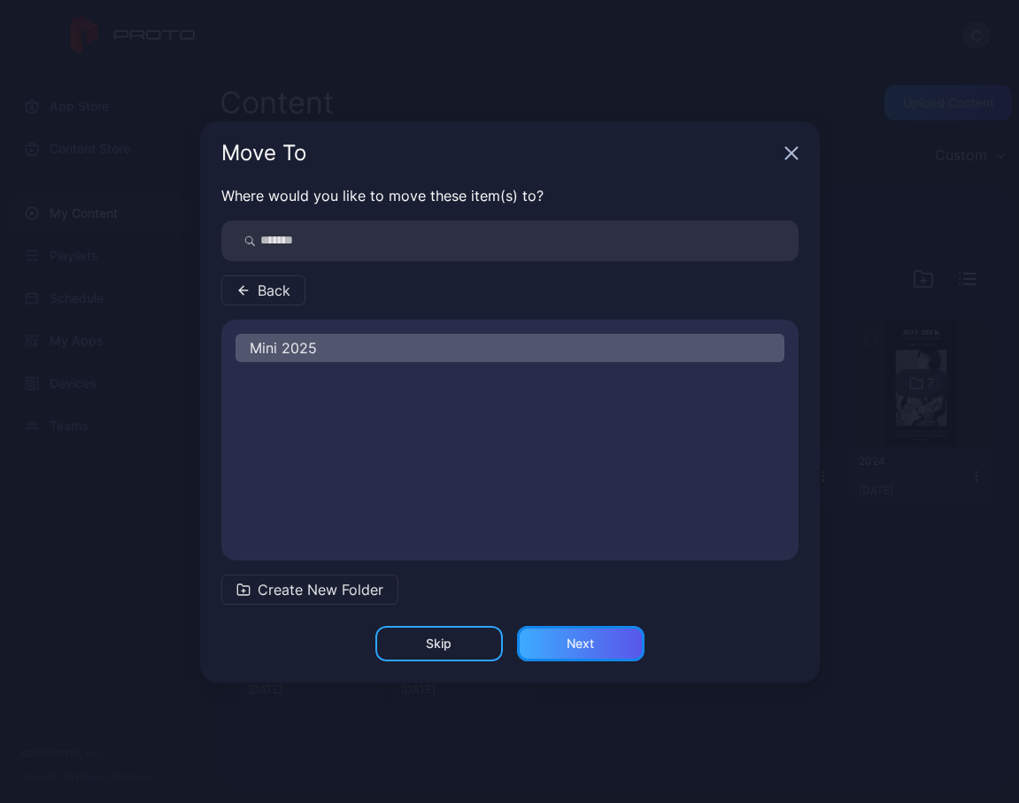
click at [573, 649] on div "Next" at bounding box center [579, 643] width 27 height 14
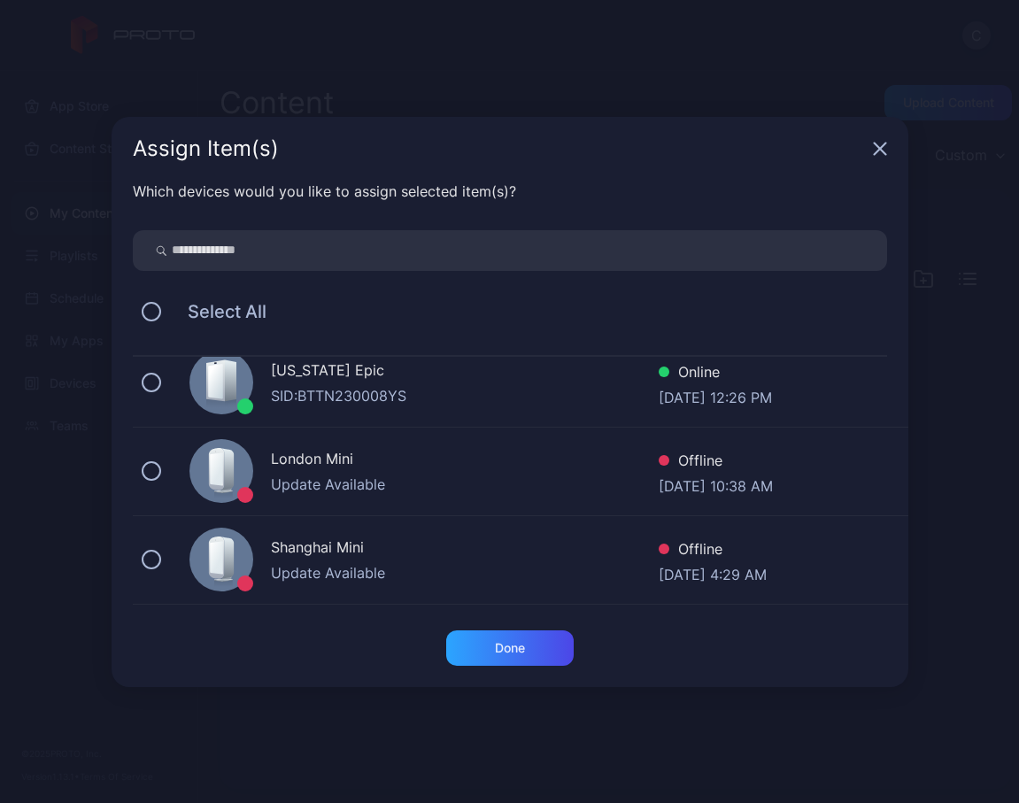
scroll to position [203, 0]
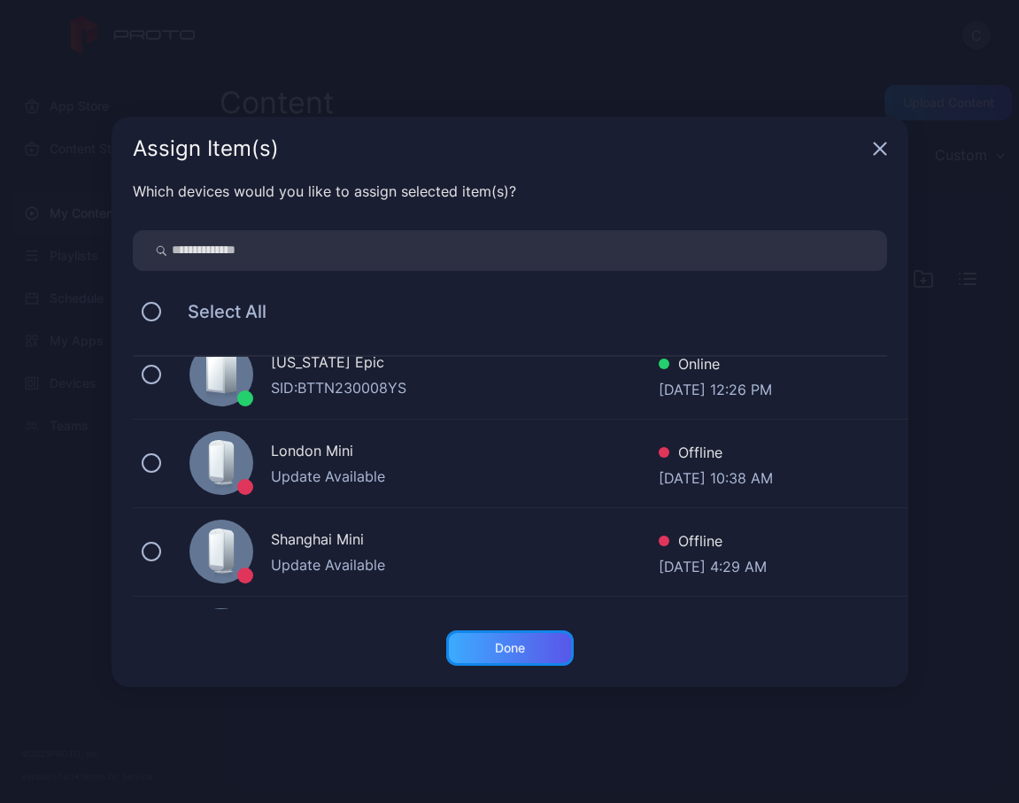
click at [509, 646] on div "Done" at bounding box center [510, 648] width 30 height 14
